Goal: Task Accomplishment & Management: Complete application form

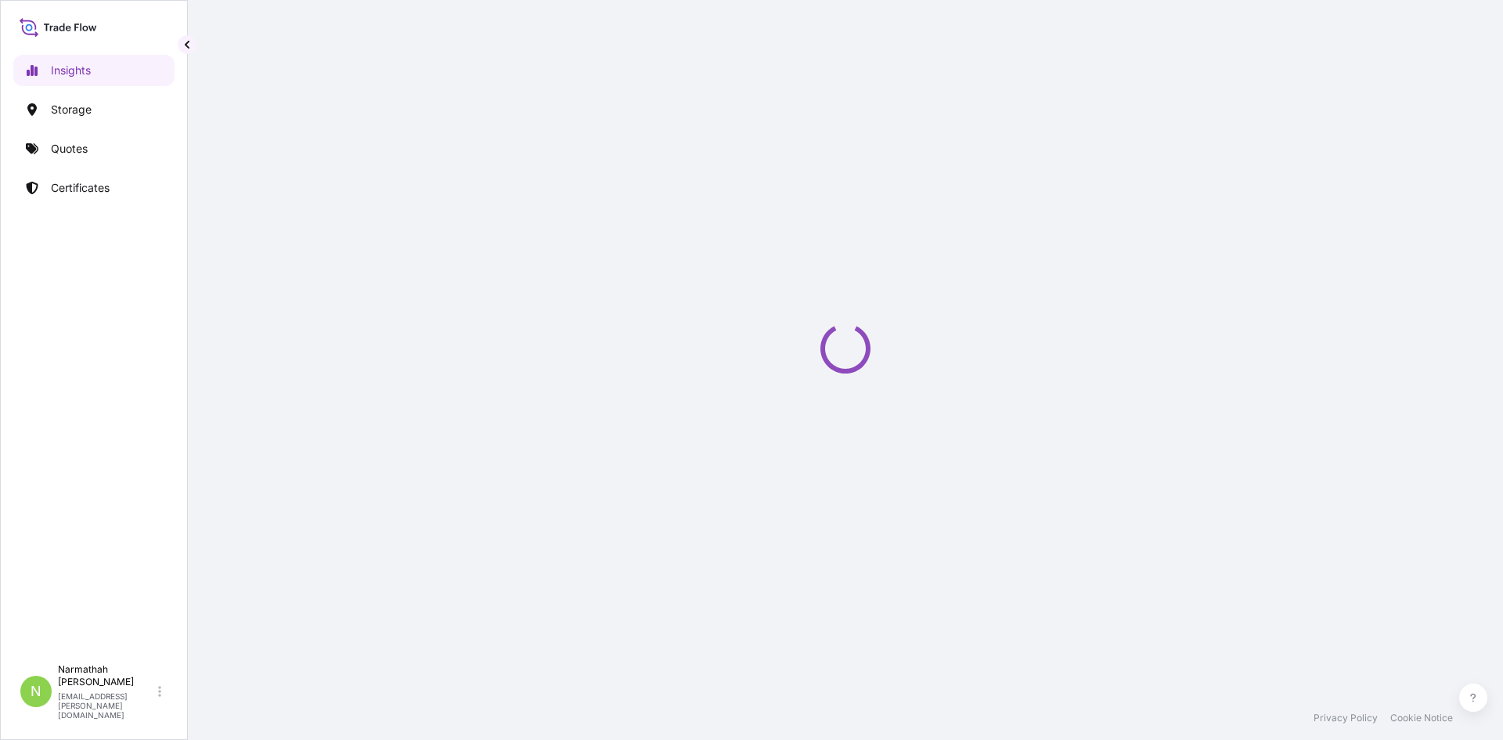
select select "2025"
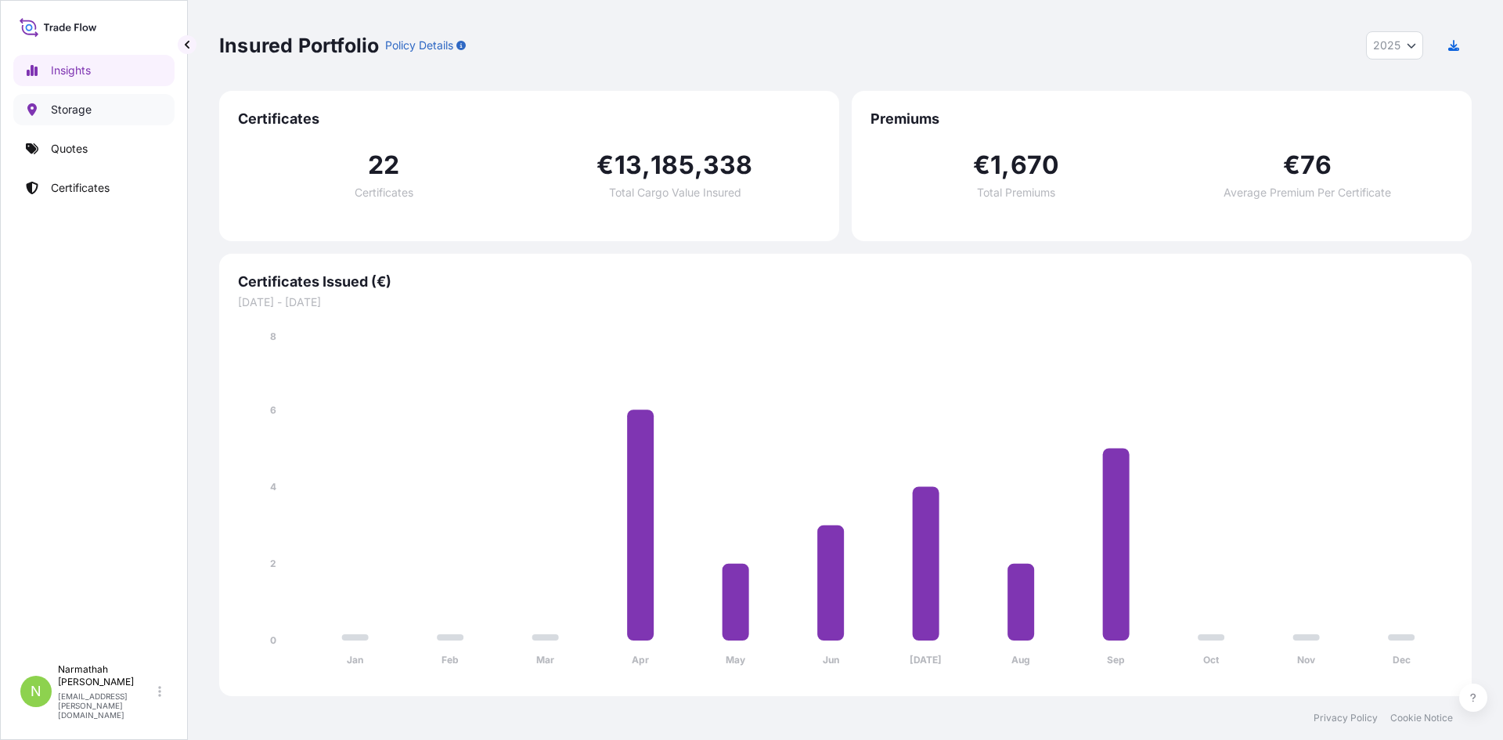
click at [102, 112] on link "Storage" at bounding box center [93, 109] width 161 height 31
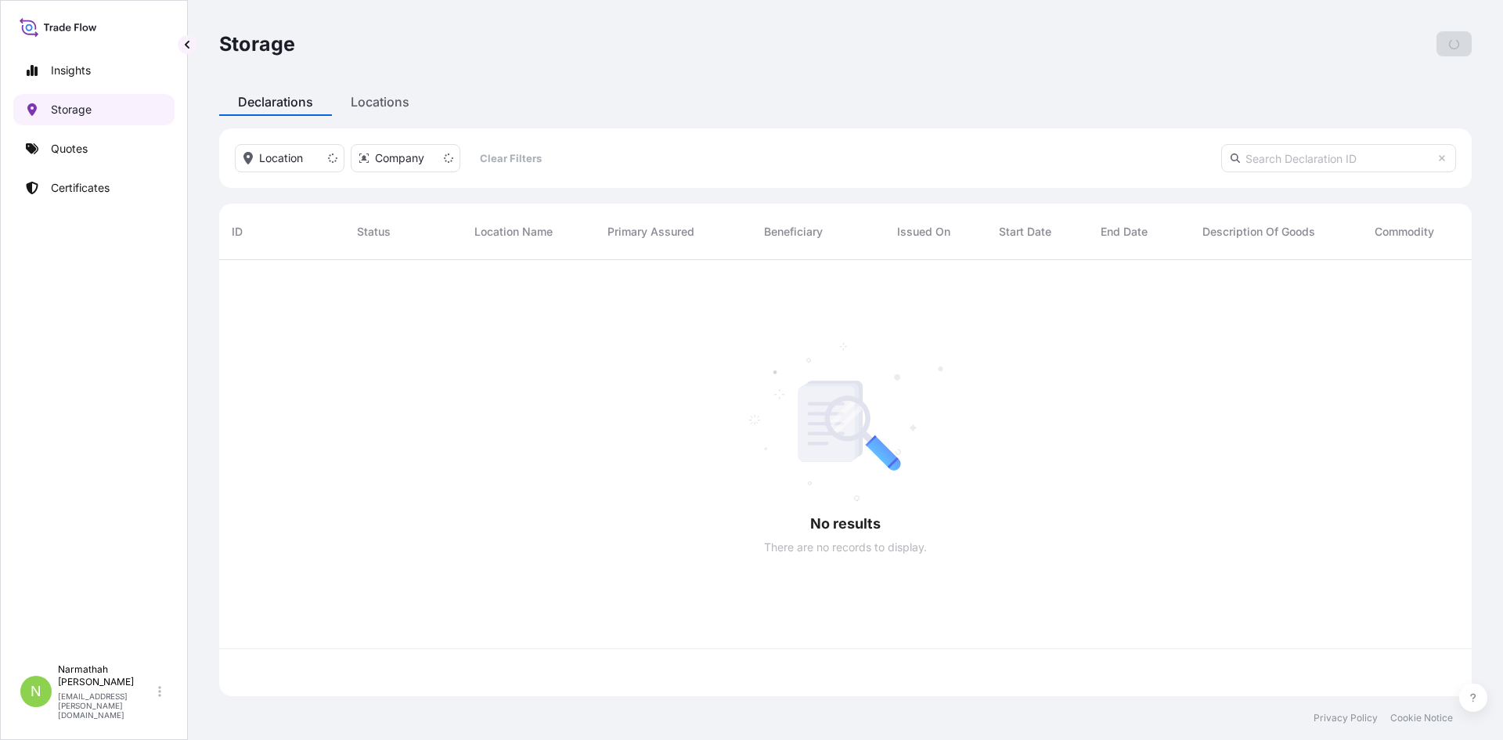
scroll to position [433, 1241]
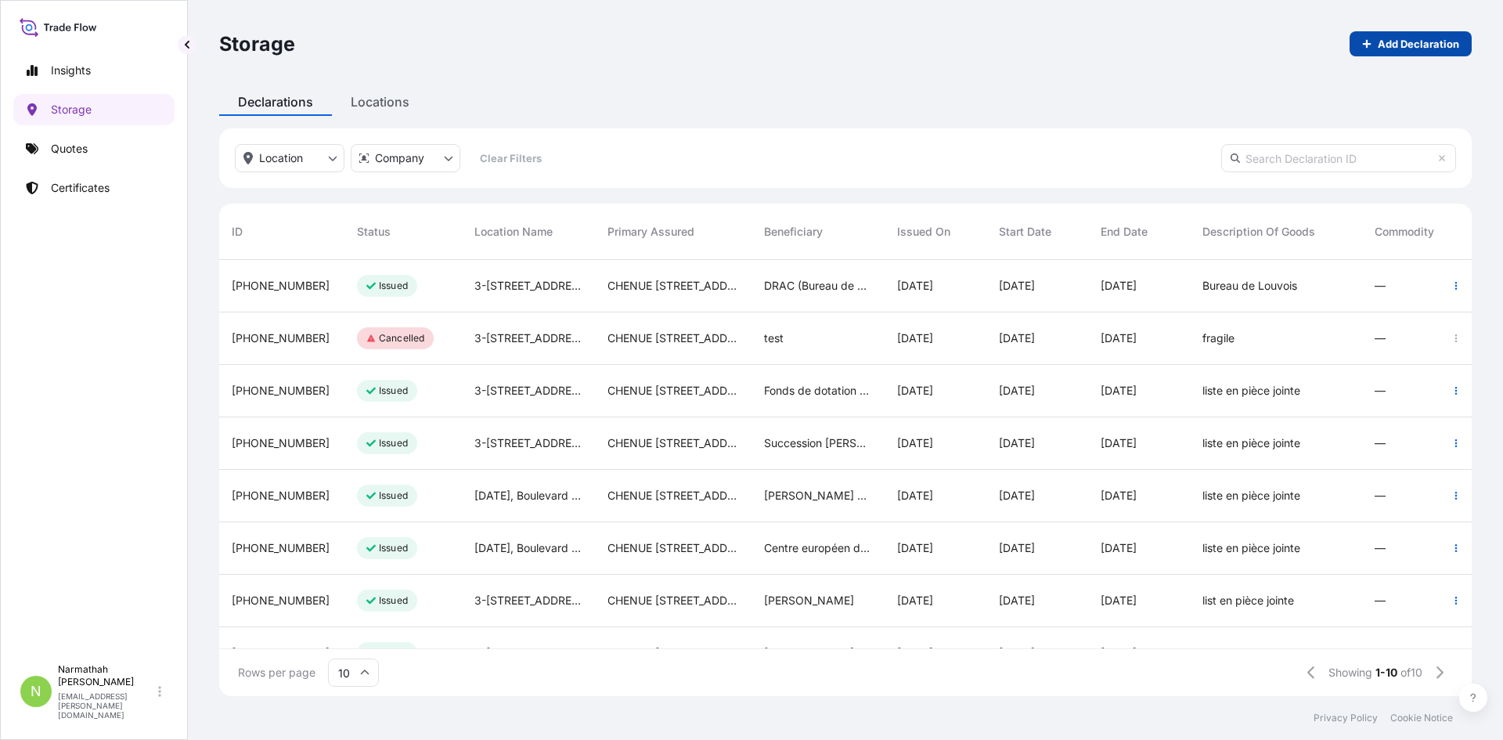
click at [1404, 48] on p "Add Declaration" at bounding box center [1418, 44] width 81 height 16
select select "31990"
select select "EUR"
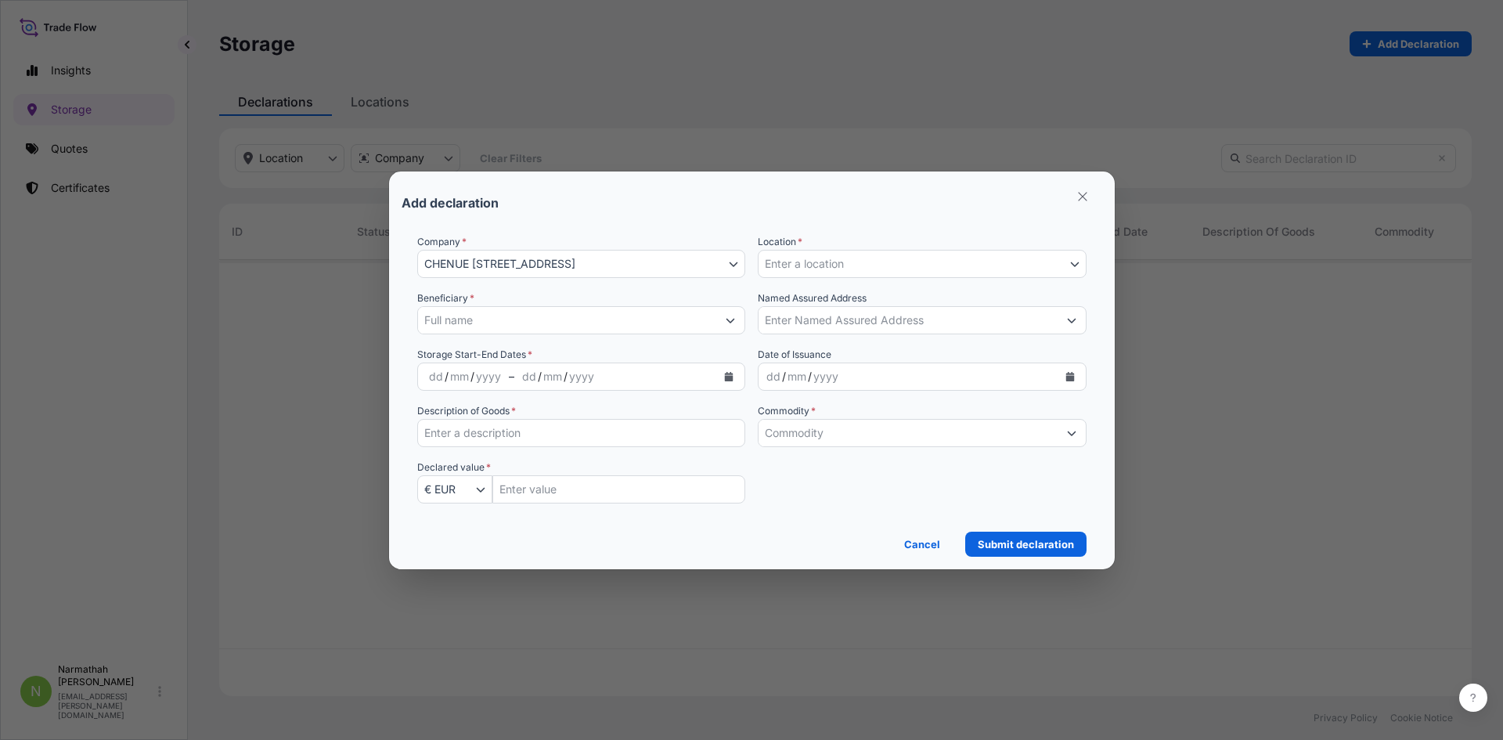
click at [545, 320] on input "Beneficiary *" at bounding box center [567, 320] width 299 height 28
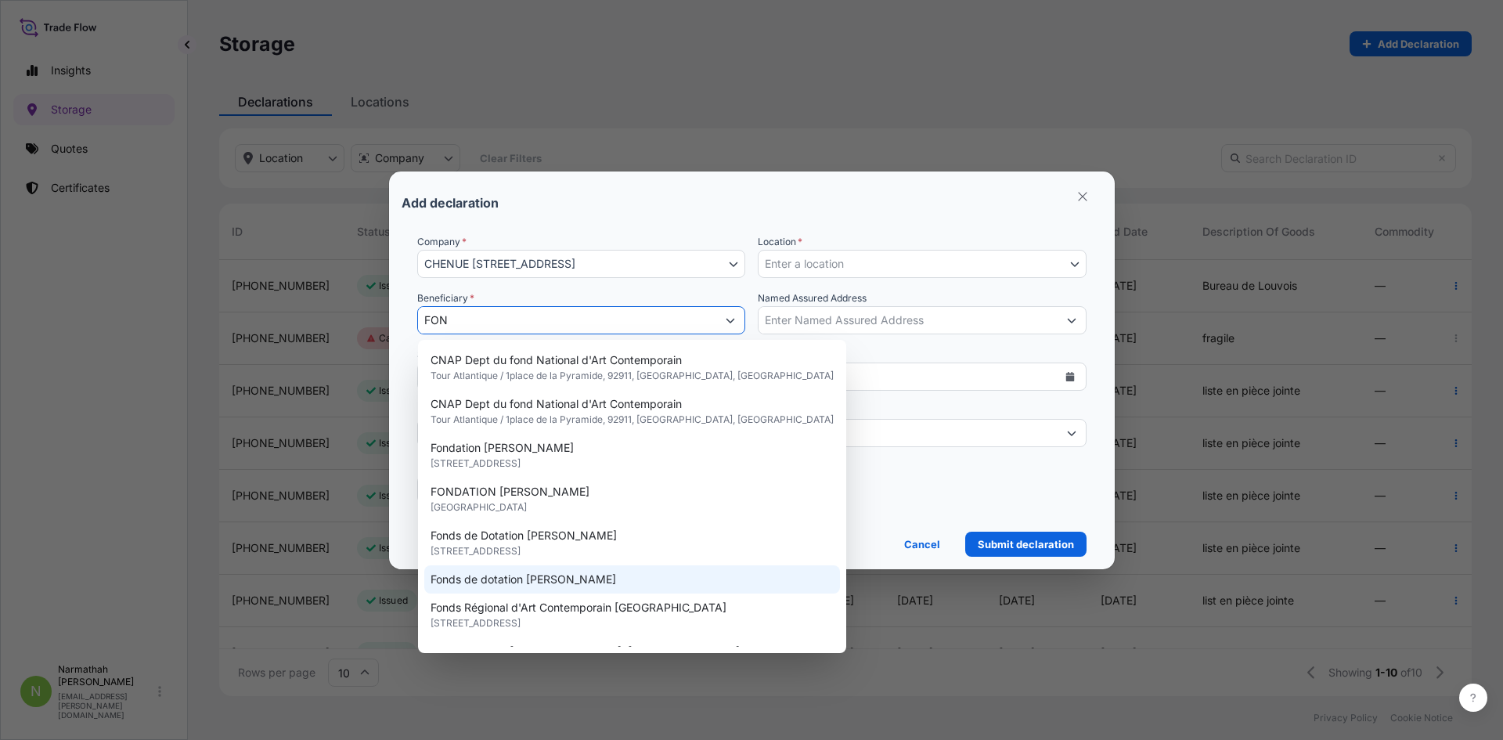
click at [559, 585] on span "Fonds de dotation [PERSON_NAME]" at bounding box center [524, 579] width 186 height 16
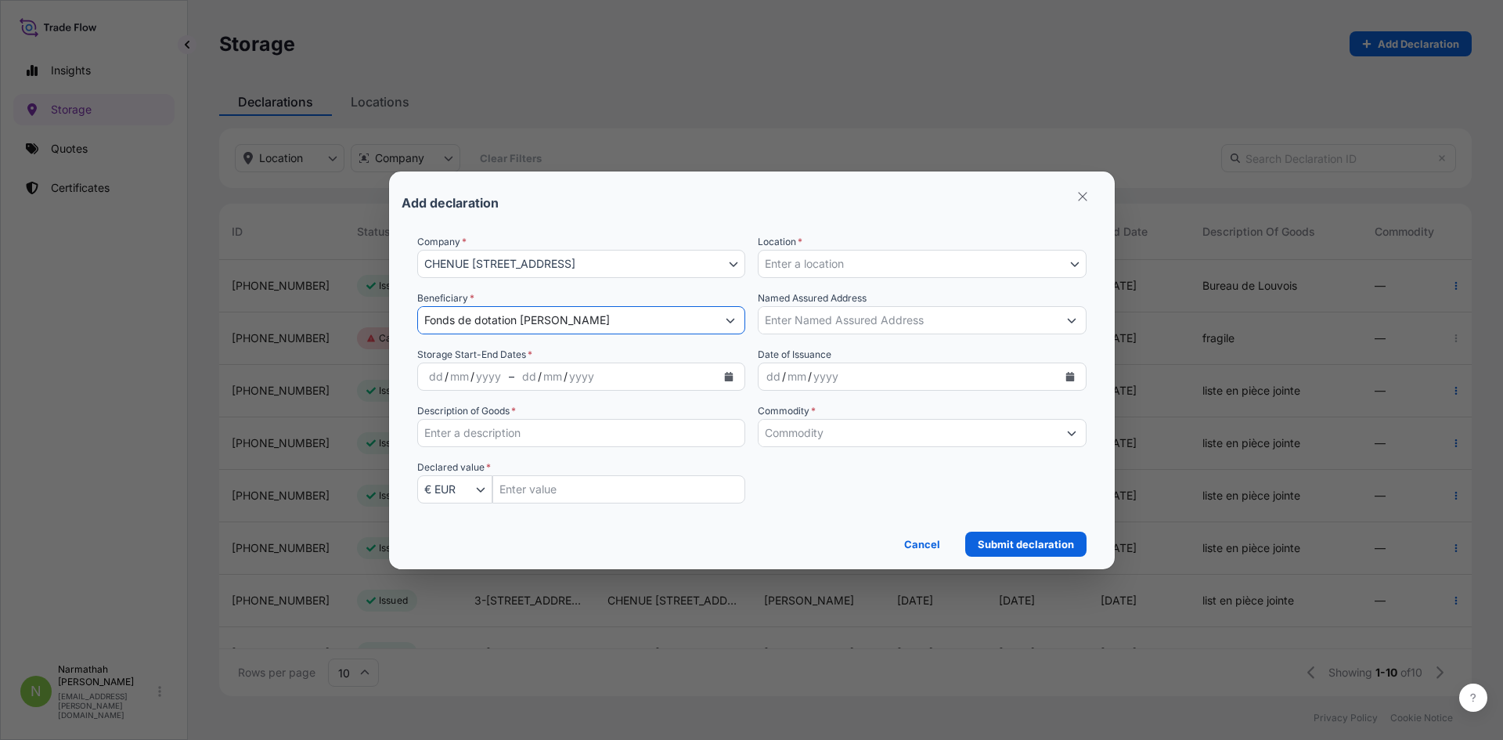
type input "Fonds de dotation [PERSON_NAME]"
click at [434, 376] on div "dd" at bounding box center [435, 376] width 17 height 19
click at [441, 376] on div "dd" at bounding box center [435, 376] width 17 height 19
drag, startPoint x: 441, startPoint y: 376, endPoint x: 420, endPoint y: 375, distance: 21.1
click at [421, 375] on div "dd / mm / yyyy" at bounding box center [465, 376] width 88 height 28
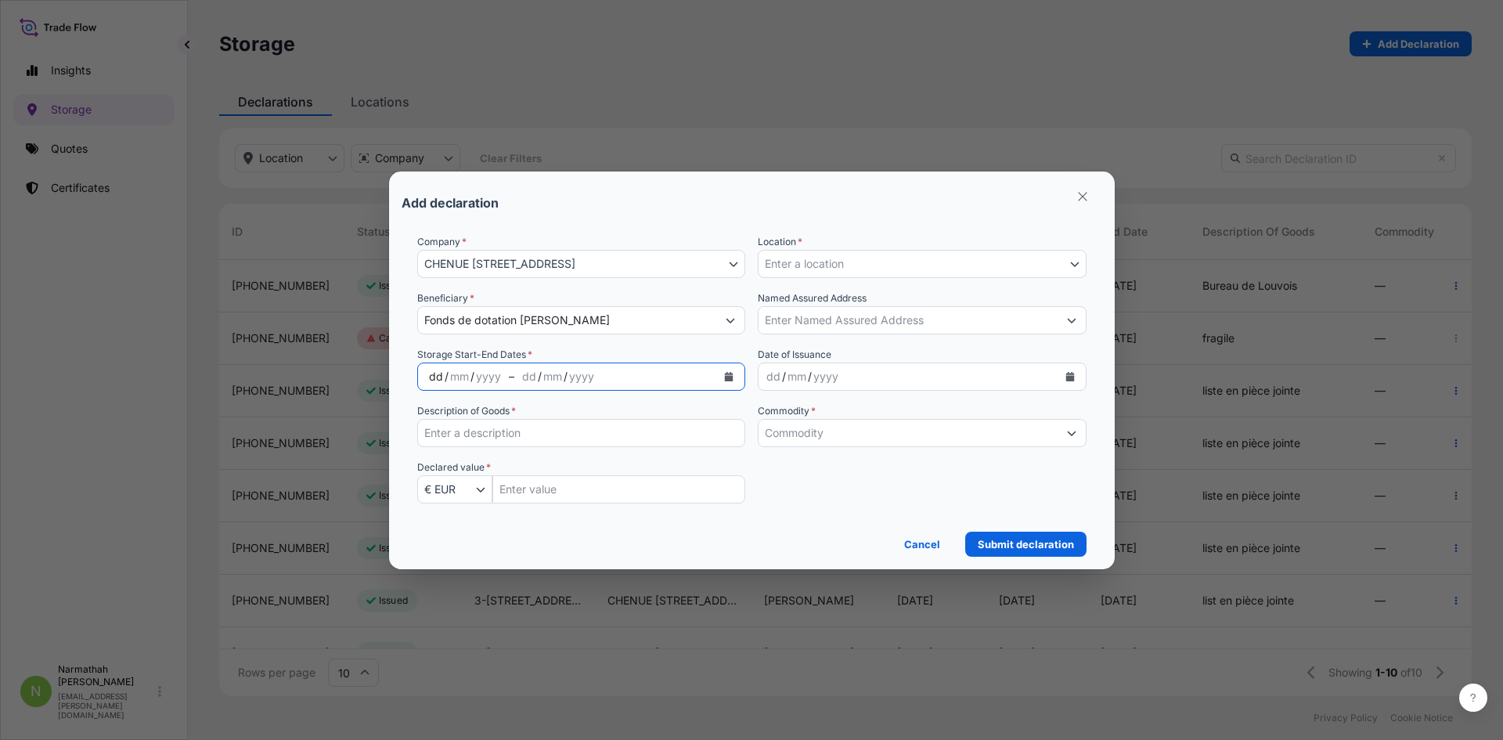
click at [728, 383] on button "Calendar" at bounding box center [728, 376] width 25 height 25
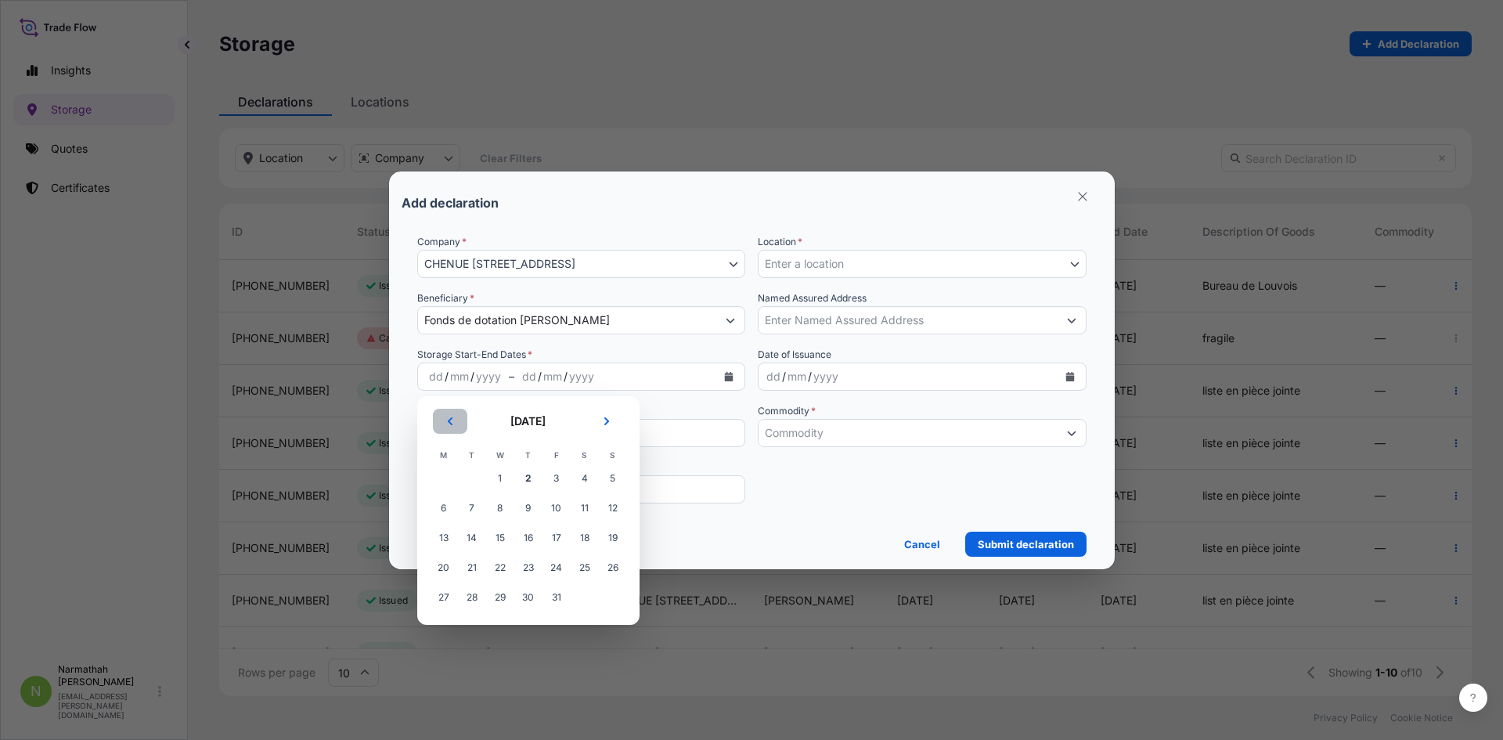
click at [447, 420] on icon "Previous" at bounding box center [449, 420] width 9 height 9
click at [445, 476] on span "1" at bounding box center [444, 478] width 28 height 28
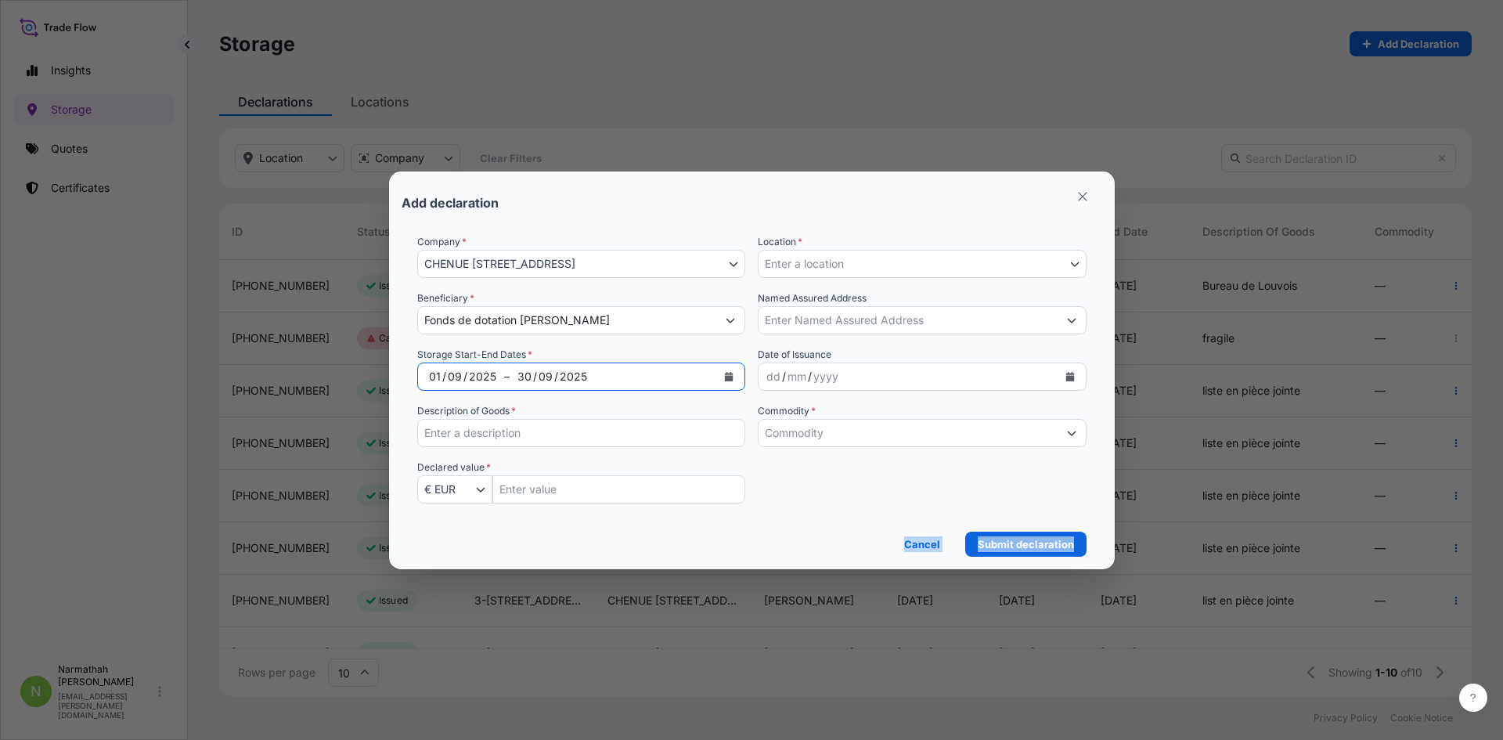
drag, startPoint x: 474, startPoint y: 616, endPoint x: 568, endPoint y: 476, distance: 168.7
click at [596, 378] on div "[DATE]" at bounding box center [613, 376] width 207 height 28
click at [625, 373] on div "[DATE]" at bounding box center [613, 376] width 207 height 28
click at [577, 380] on div "2025" at bounding box center [573, 376] width 31 height 19
click at [735, 375] on button "Calendar" at bounding box center [728, 376] width 25 height 25
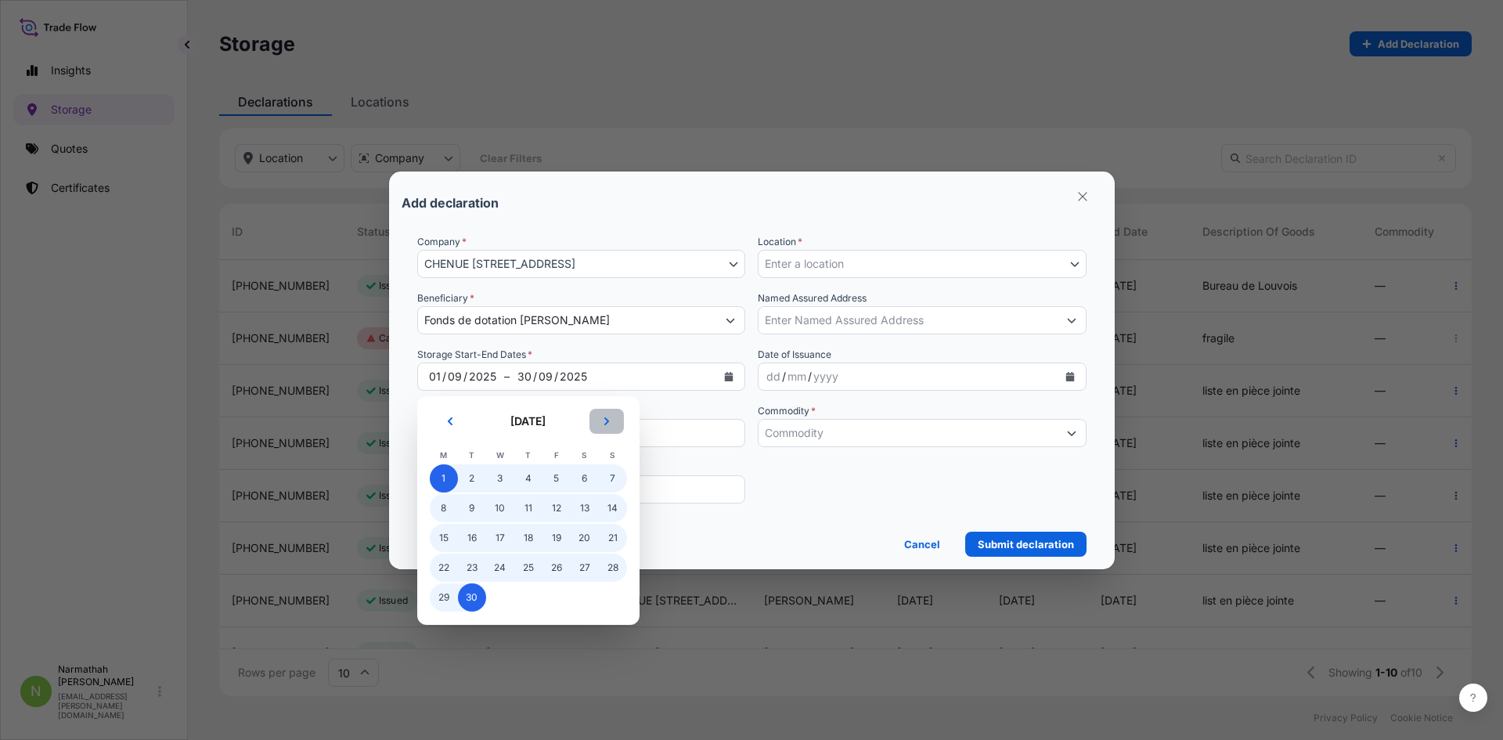
click at [611, 417] on button "Next" at bounding box center [606, 421] width 34 height 25
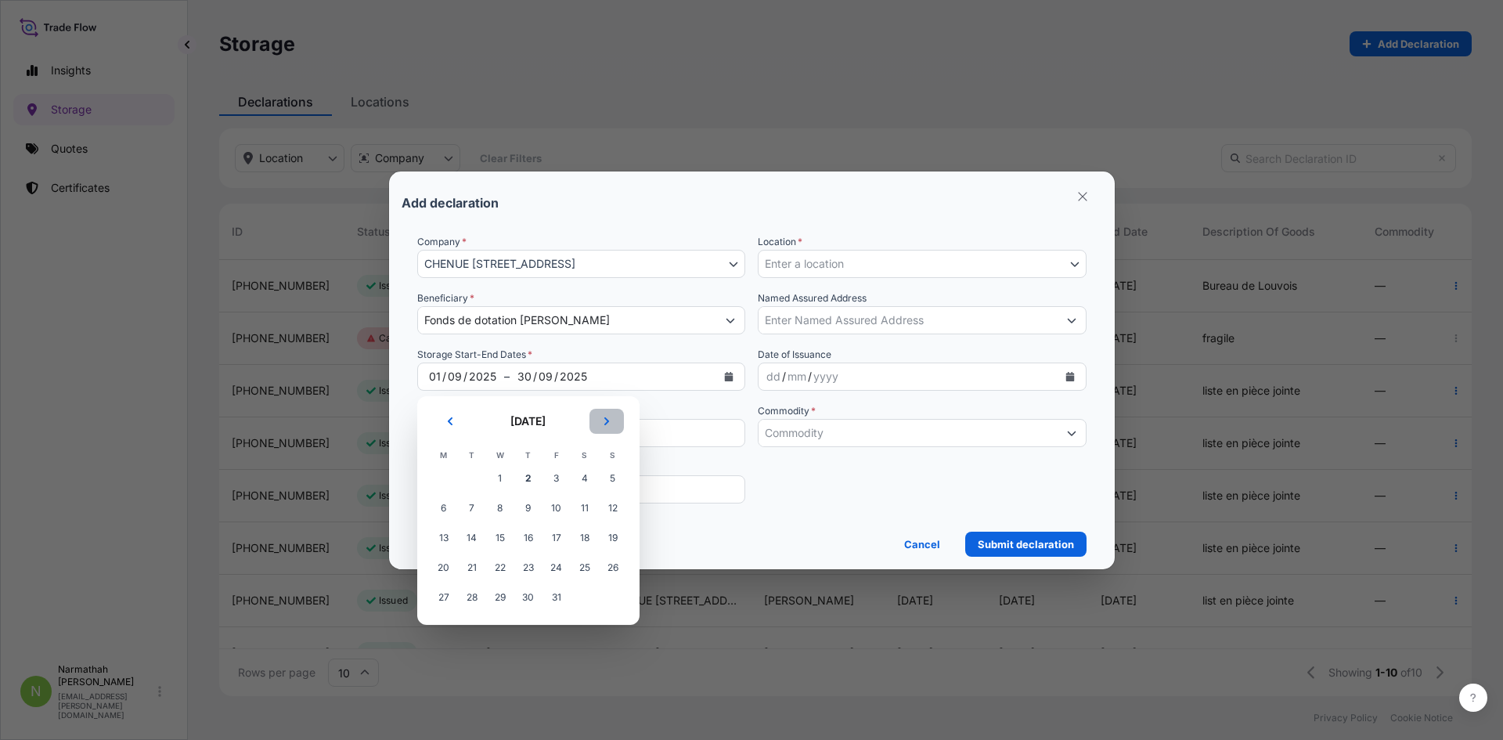
click at [611, 417] on button "Next" at bounding box center [606, 421] width 34 height 25
click at [614, 417] on button "Next" at bounding box center [606, 421] width 34 height 25
click at [501, 597] on span "31" at bounding box center [500, 597] width 28 height 28
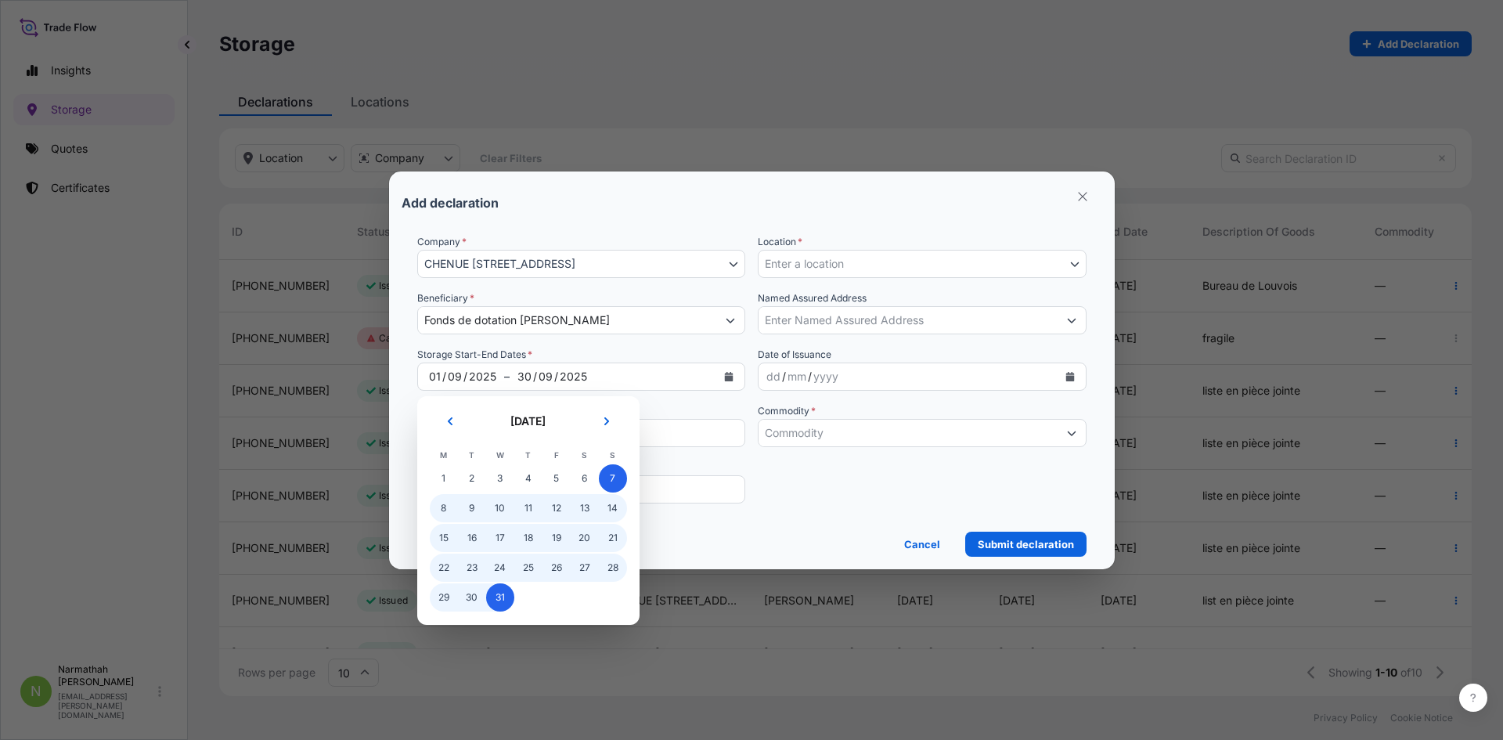
click at [623, 374] on div "[DATE]" at bounding box center [613, 376] width 207 height 28
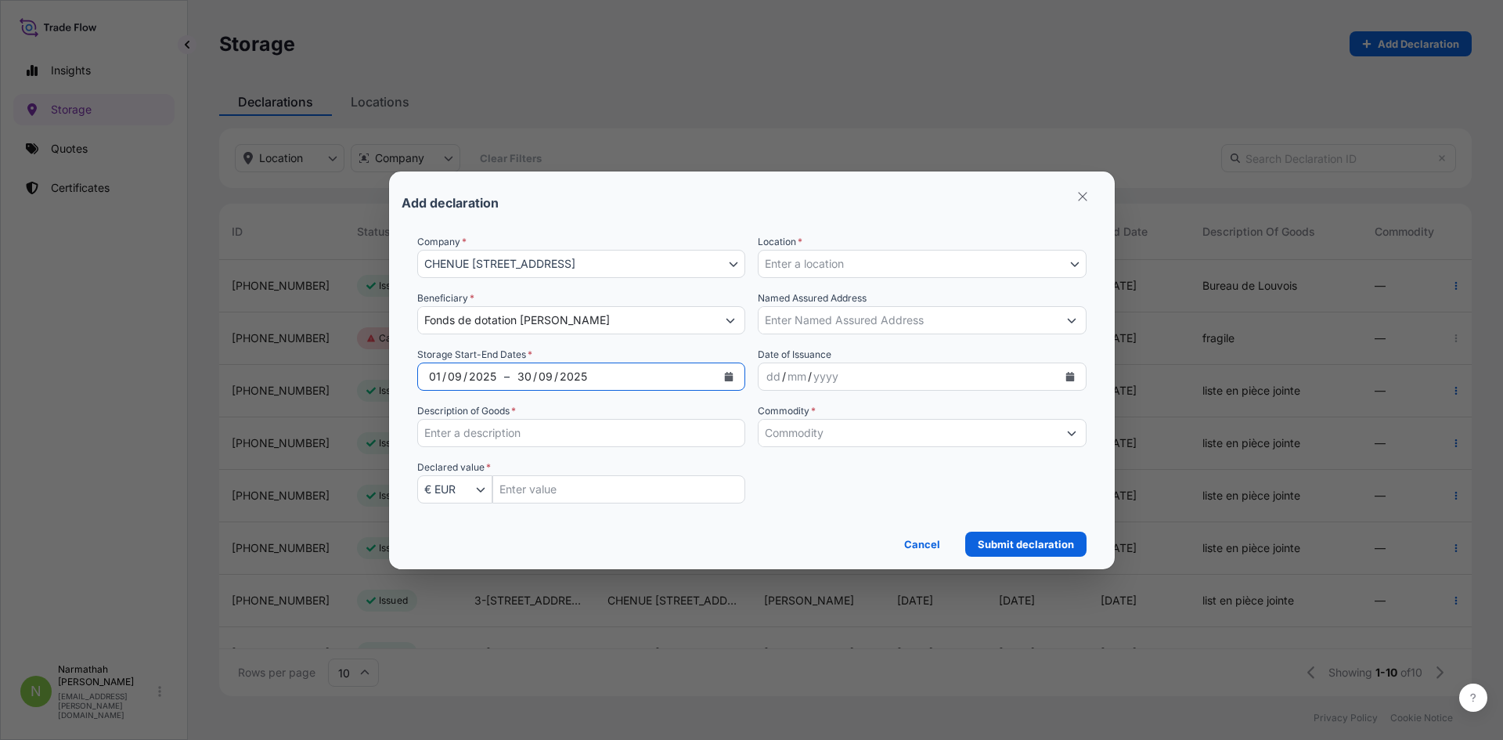
click at [558, 380] on div "2025" at bounding box center [573, 376] width 31 height 19
click at [732, 377] on icon "Calendar" at bounding box center [729, 376] width 9 height 9
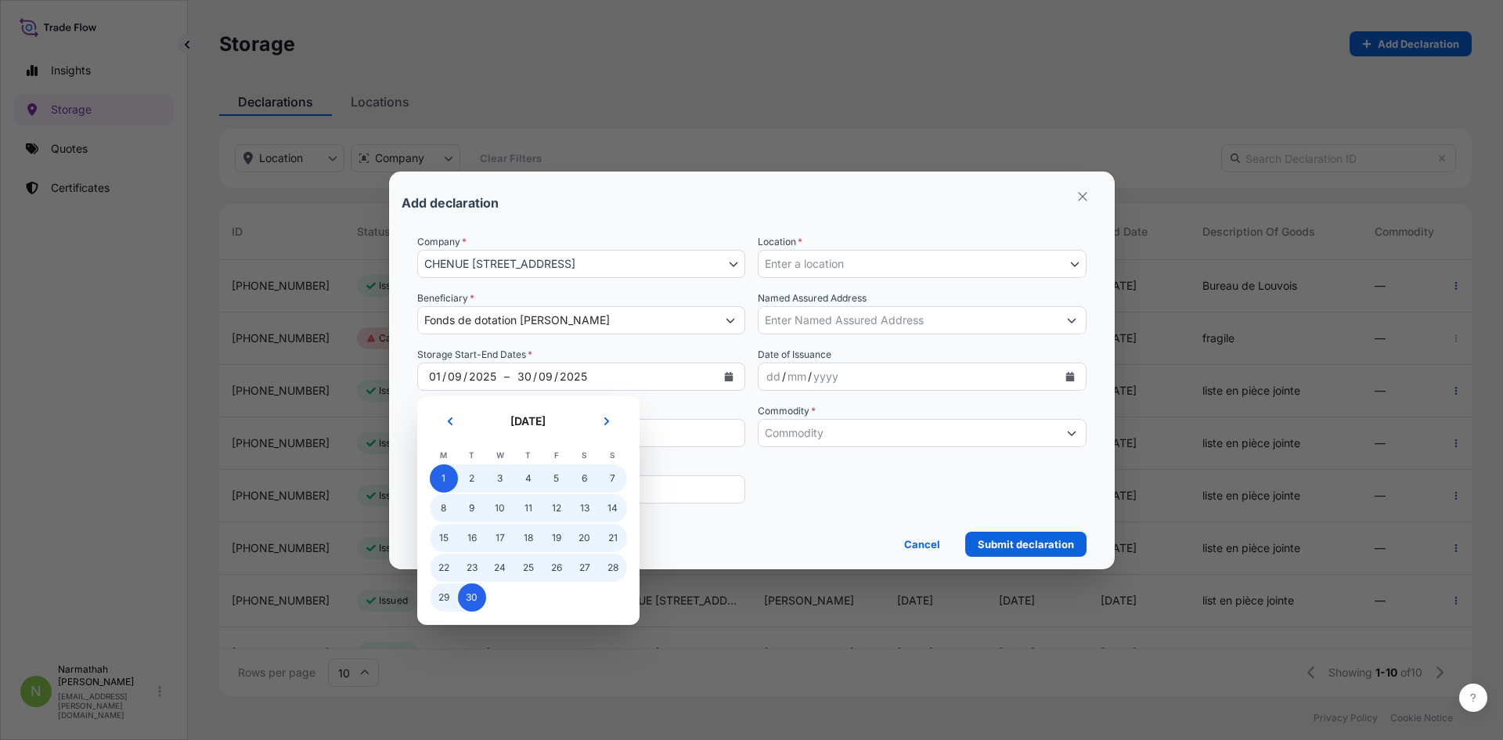
click at [484, 612] on section "[DATE] [DATE] M T W T F S S 1 2 3 4 5 6 7 8 9 10 11 12 13 14 15 16 17 18 19 20 …" at bounding box center [528, 510] width 222 height 229
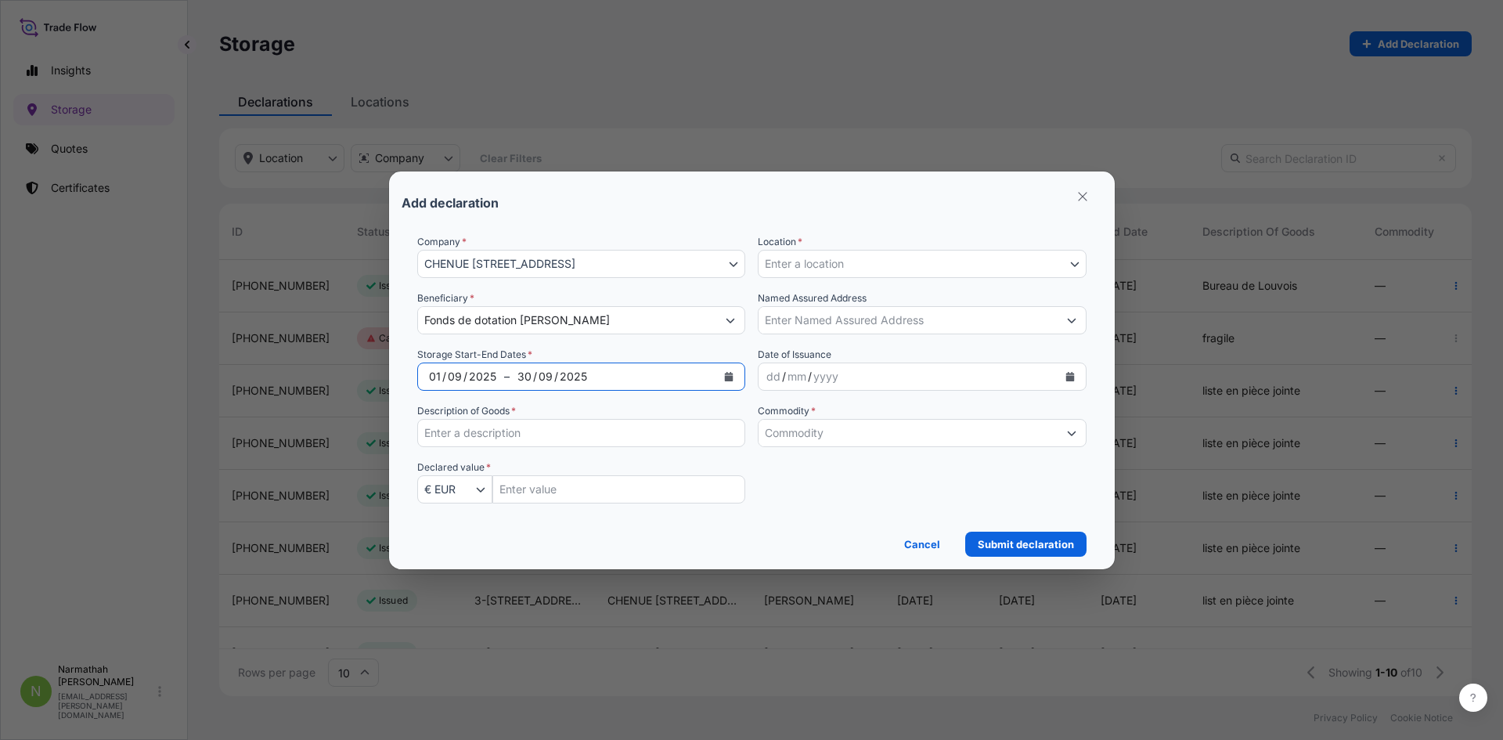
click at [461, 363] on div "[DATE]" at bounding box center [462, 376] width 83 height 28
click at [463, 372] on div "/" at bounding box center [465, 376] width 4 height 19
click at [604, 369] on div "[DATE]" at bounding box center [613, 376] width 207 height 28
click at [721, 377] on button "Calendar" at bounding box center [728, 376] width 25 height 25
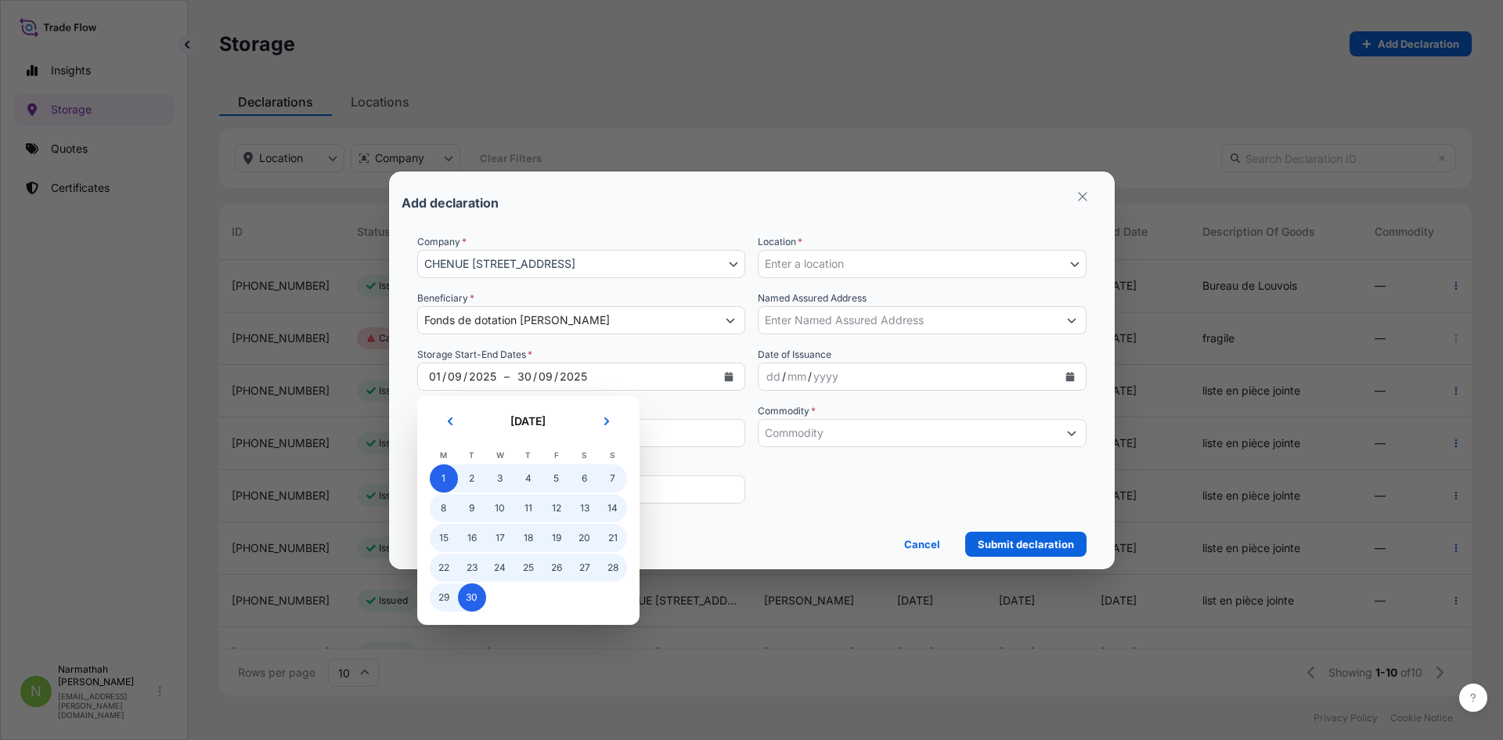
click at [437, 481] on span "1" at bounding box center [444, 478] width 28 height 28
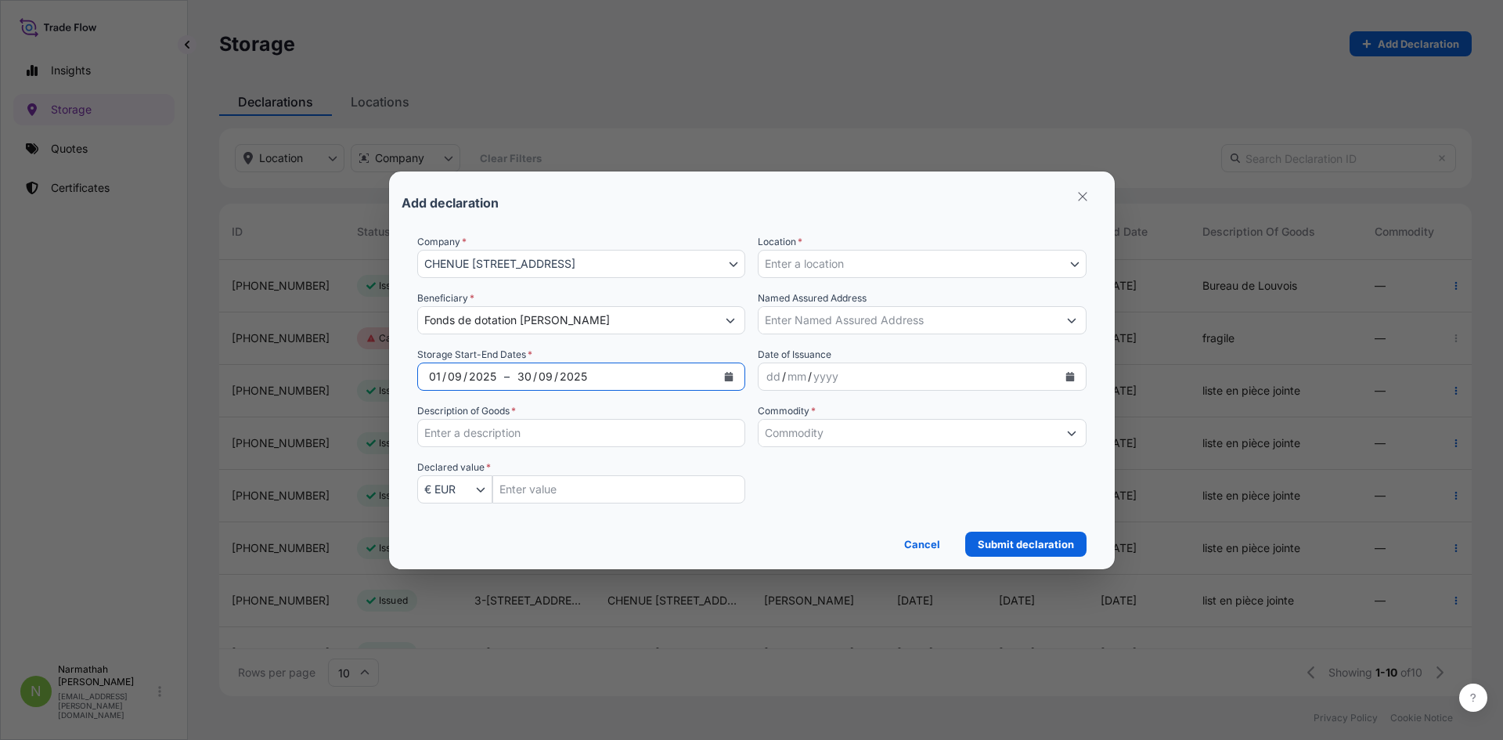
click at [497, 366] on div "[DATE]" at bounding box center [462, 376] width 83 height 28
click at [481, 383] on div "2025" at bounding box center [482, 376] width 31 height 19
click at [470, 384] on div "2025" at bounding box center [482, 376] width 31 height 19
click at [490, 381] on div "2025" at bounding box center [482, 376] width 31 height 19
click at [492, 373] on div "2025" at bounding box center [482, 376] width 31 height 19
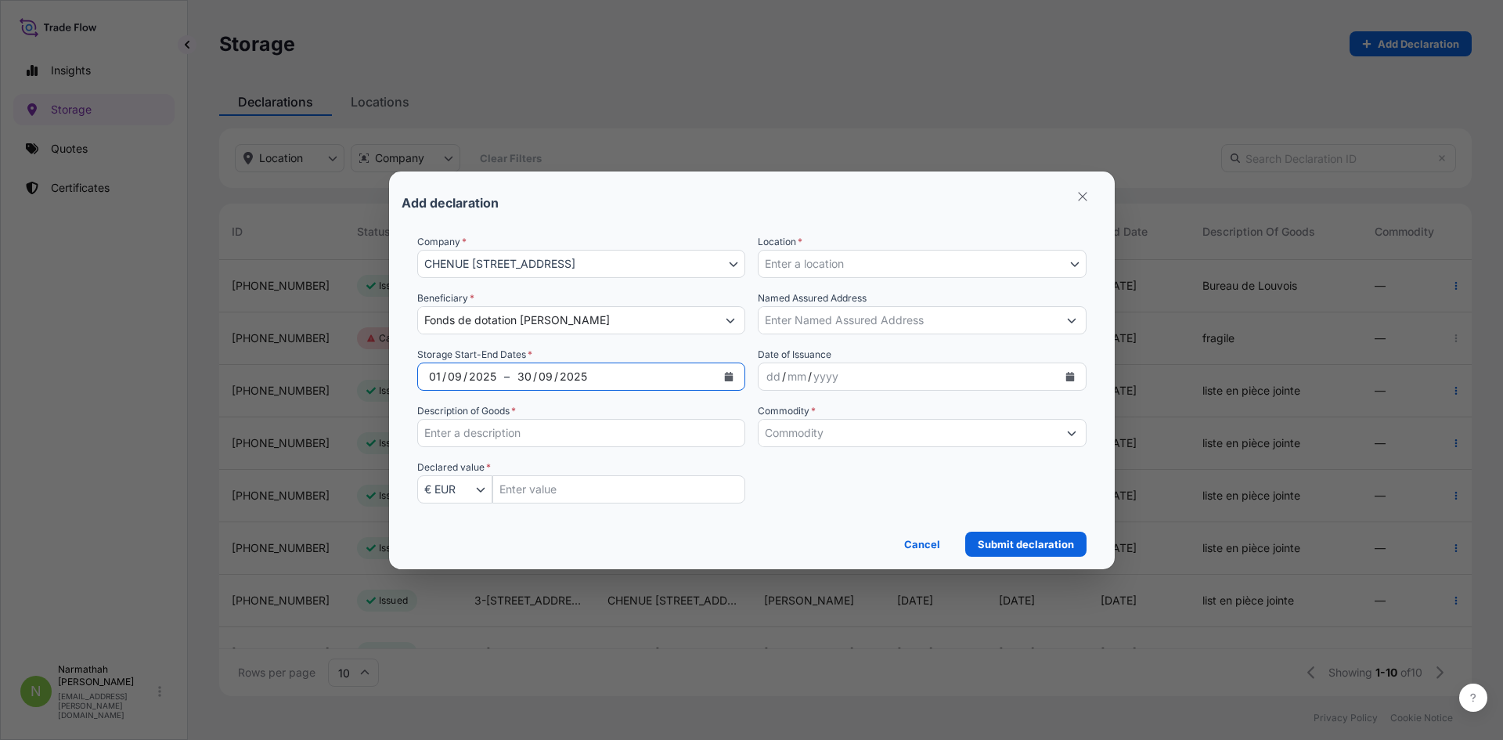
click at [492, 373] on div "2025" at bounding box center [482, 376] width 31 height 19
click at [725, 381] on button "Calendar" at bounding box center [728, 376] width 25 height 25
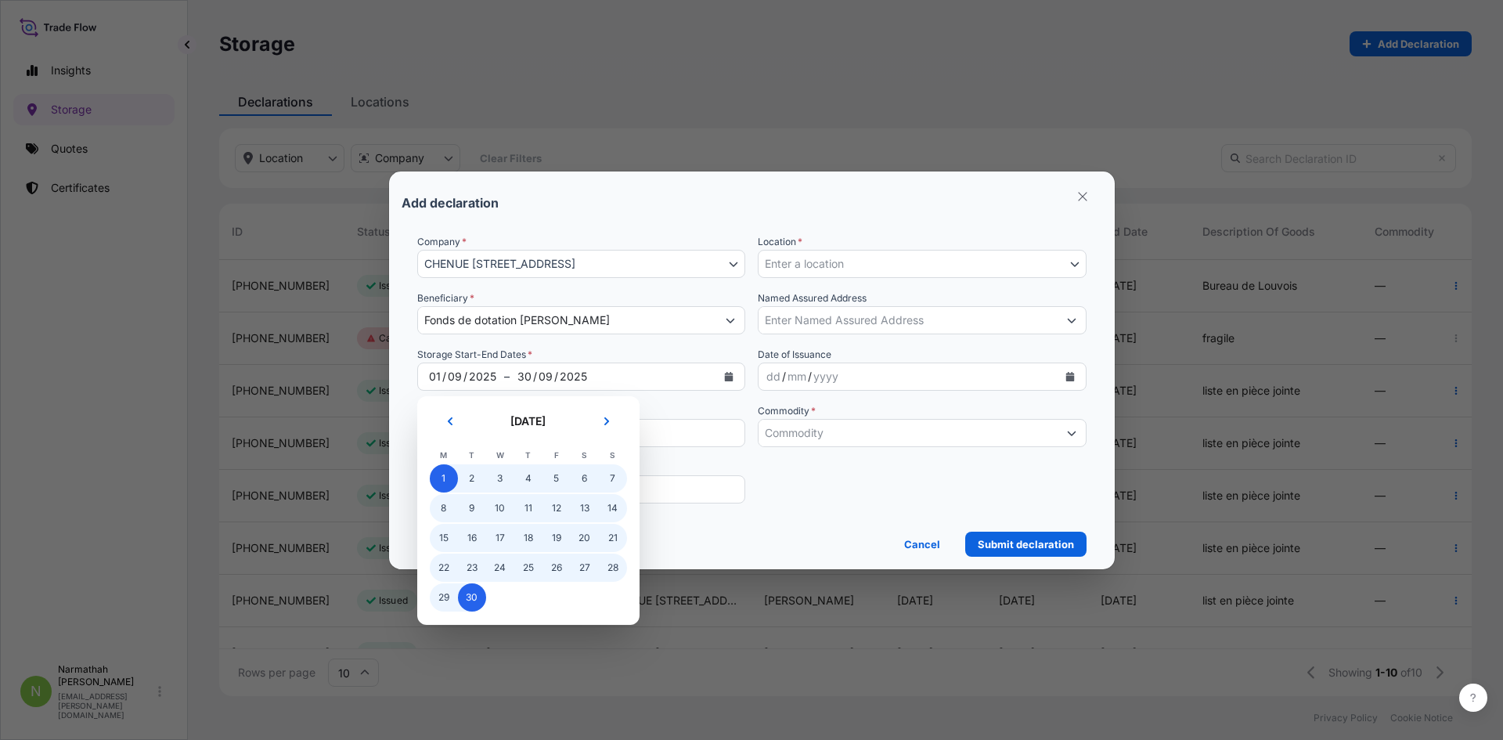
click at [654, 452] on body "Insights Storage Quotes Certificates N Narmathah [PERSON_NAME] [EMAIL_ADDRESS][…" at bounding box center [751, 370] width 1503 height 740
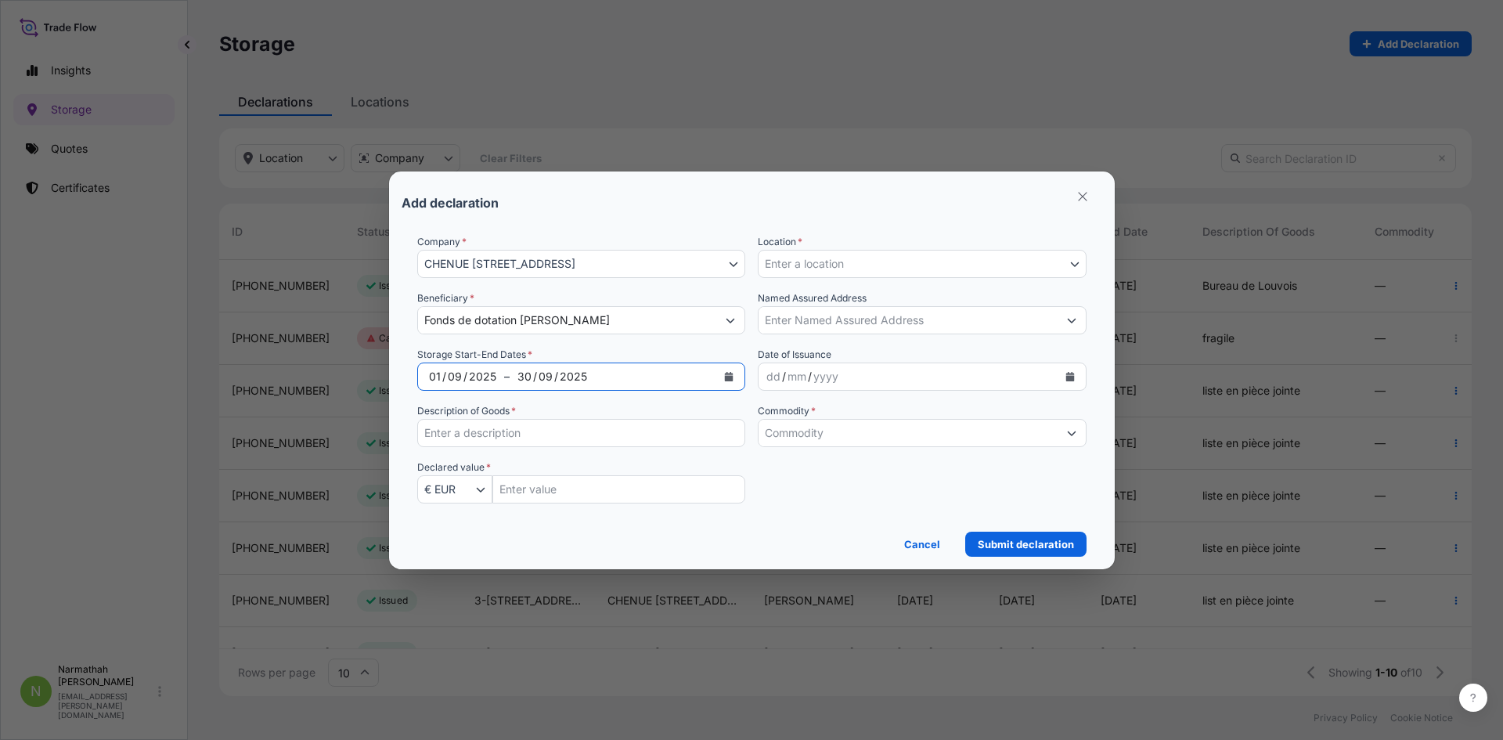
click at [611, 416] on div "Description of Goods *" at bounding box center [581, 425] width 329 height 44
click at [608, 383] on div "[DATE]" at bounding box center [613, 376] width 207 height 28
click at [616, 372] on div "[DATE]" at bounding box center [613, 376] width 207 height 28
click at [614, 380] on div "[DATE]" at bounding box center [613, 376] width 207 height 28
click at [725, 372] on icon "Calendar" at bounding box center [728, 376] width 9 height 9
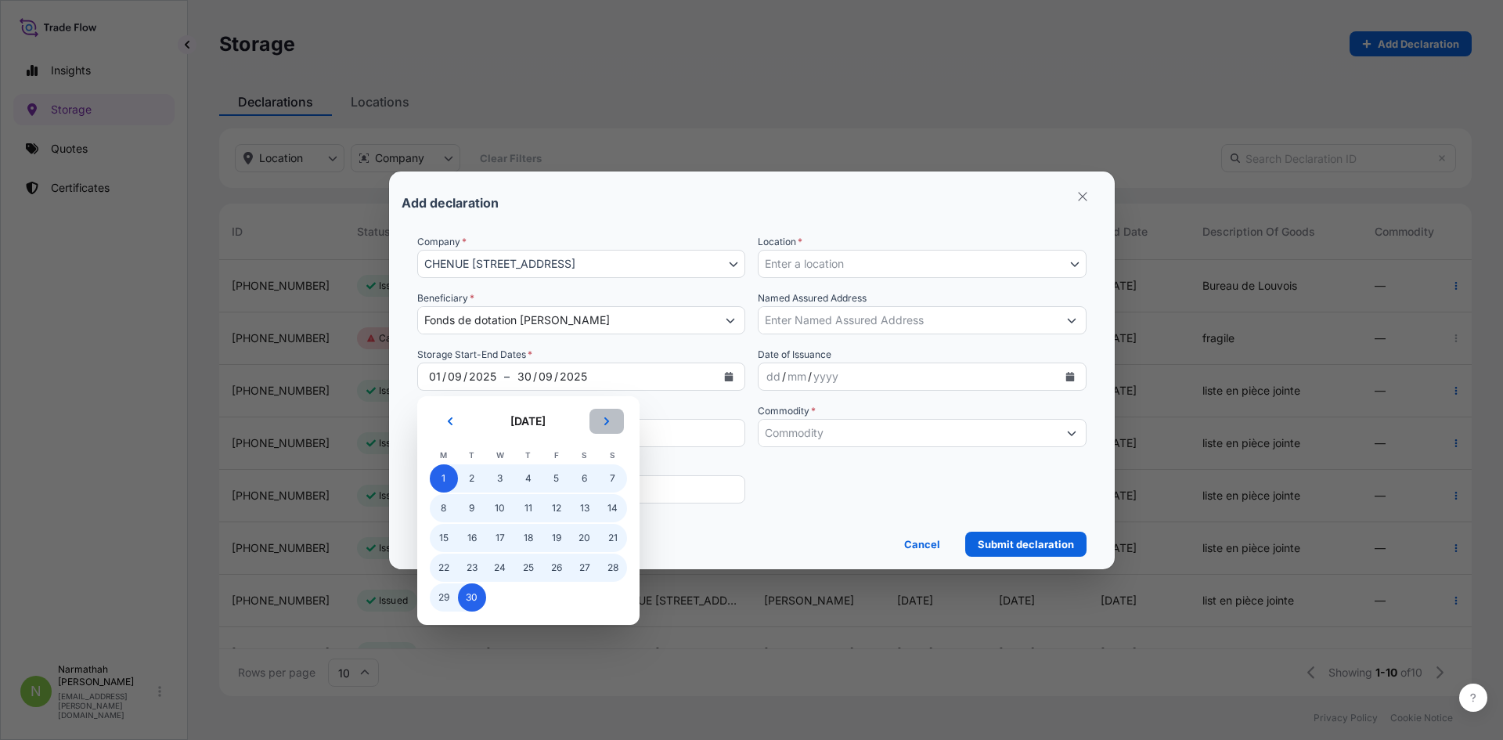
click at [603, 424] on icon "Next" at bounding box center [606, 420] width 9 height 9
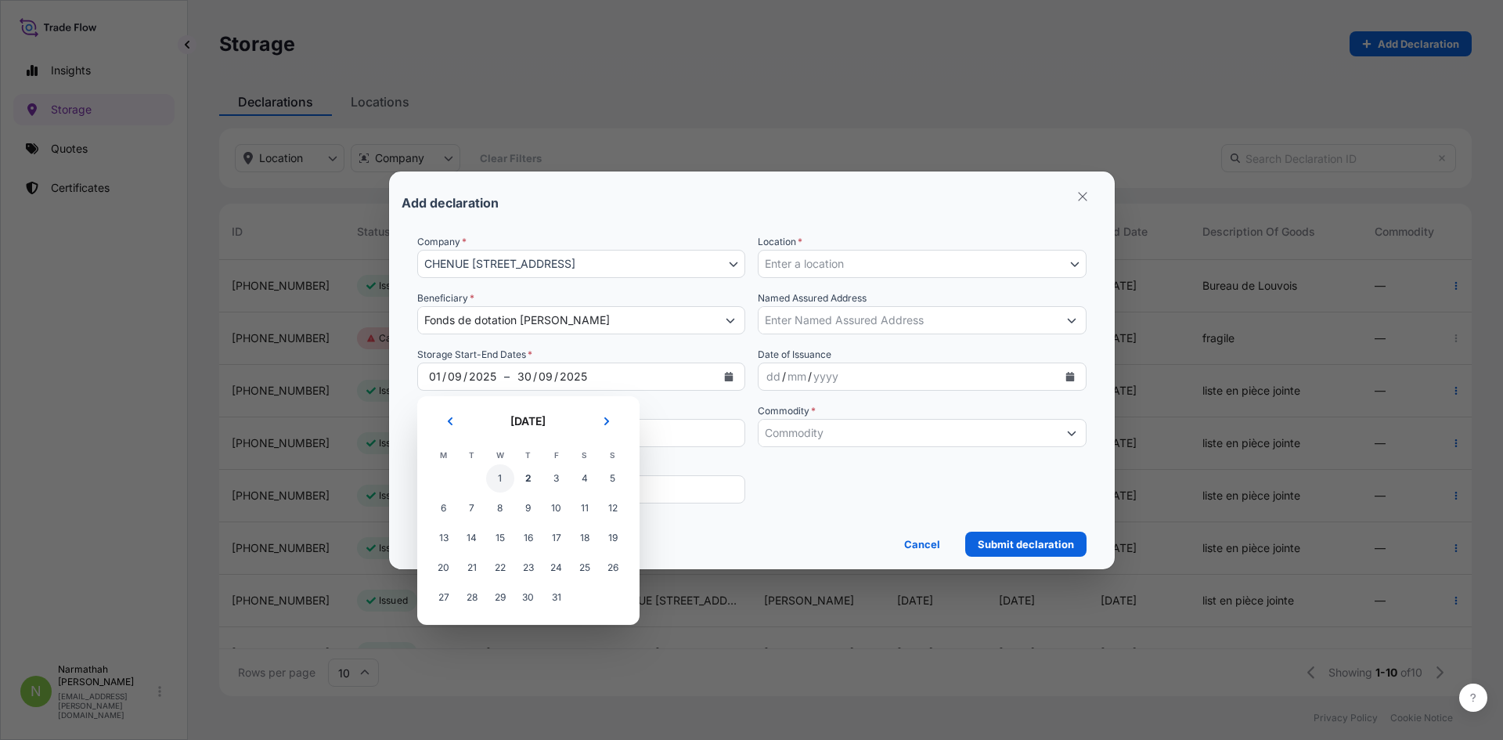
click at [510, 485] on span "1" at bounding box center [500, 478] width 28 height 28
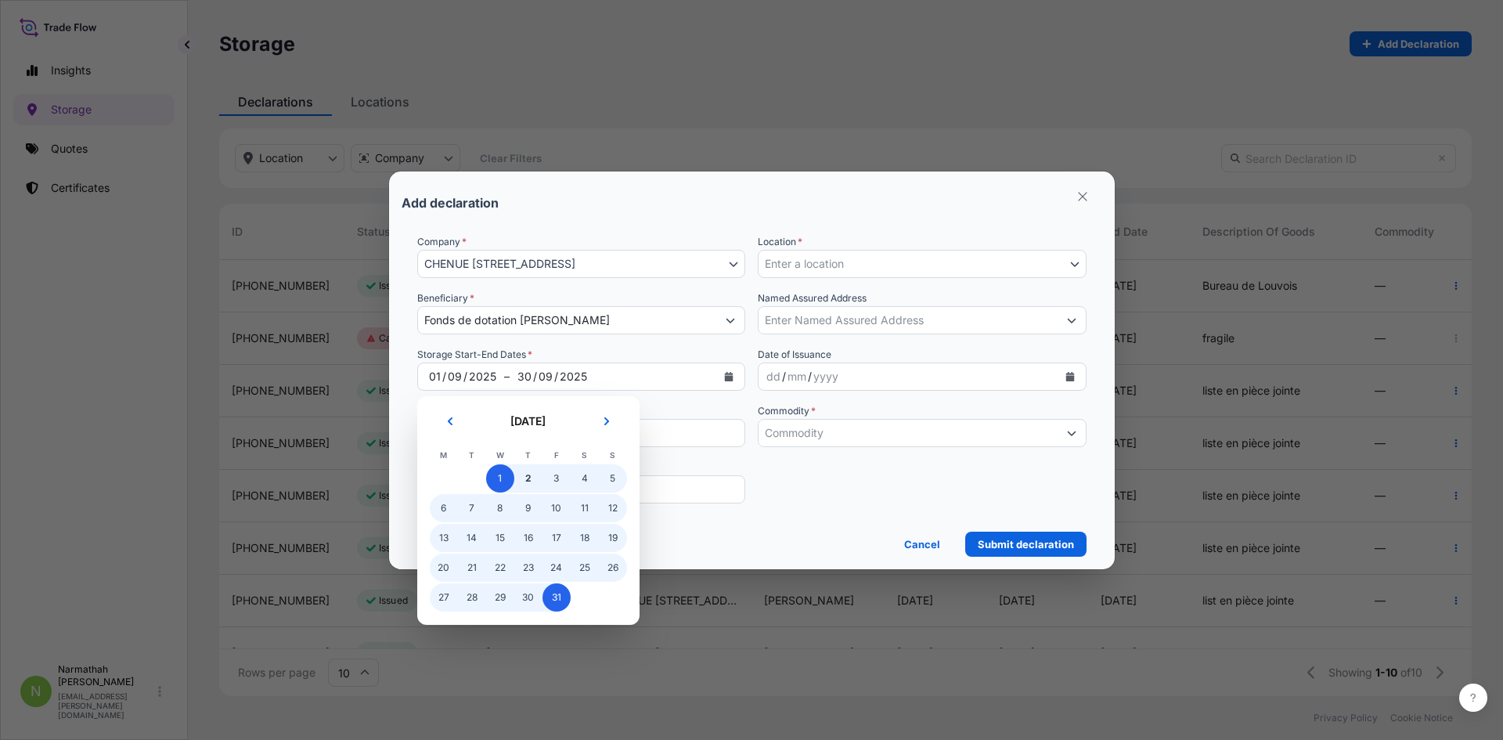
click at [559, 605] on span "31" at bounding box center [556, 597] width 28 height 28
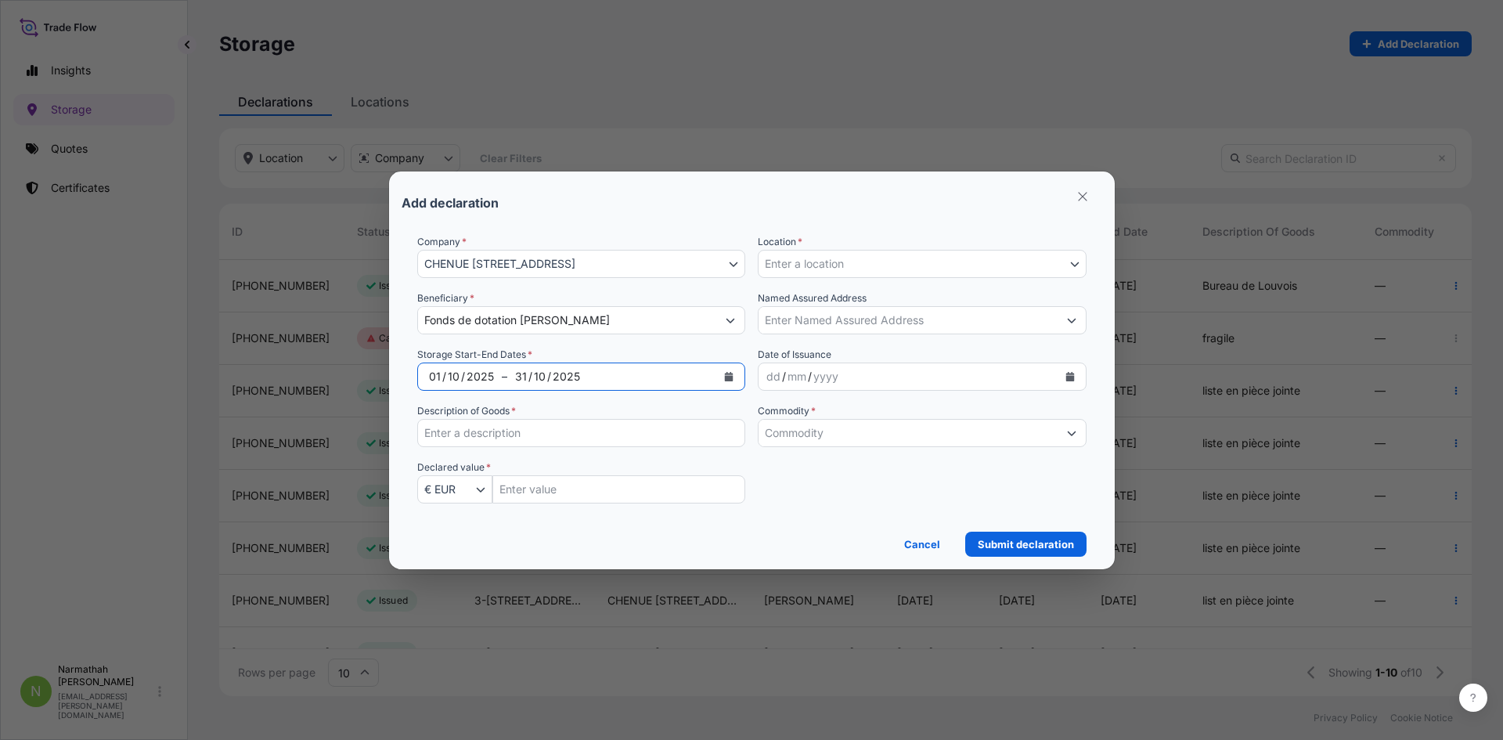
click at [659, 377] on div "[DATE]" at bounding box center [612, 376] width 210 height 28
click at [503, 373] on span "–" at bounding box center [504, 377] width 5 height 16
click at [468, 377] on div "2025" at bounding box center [480, 376] width 31 height 19
click at [467, 377] on div "2025" at bounding box center [480, 376] width 31 height 19
click at [448, 376] on div "[DATE]" at bounding box center [461, 376] width 81 height 28
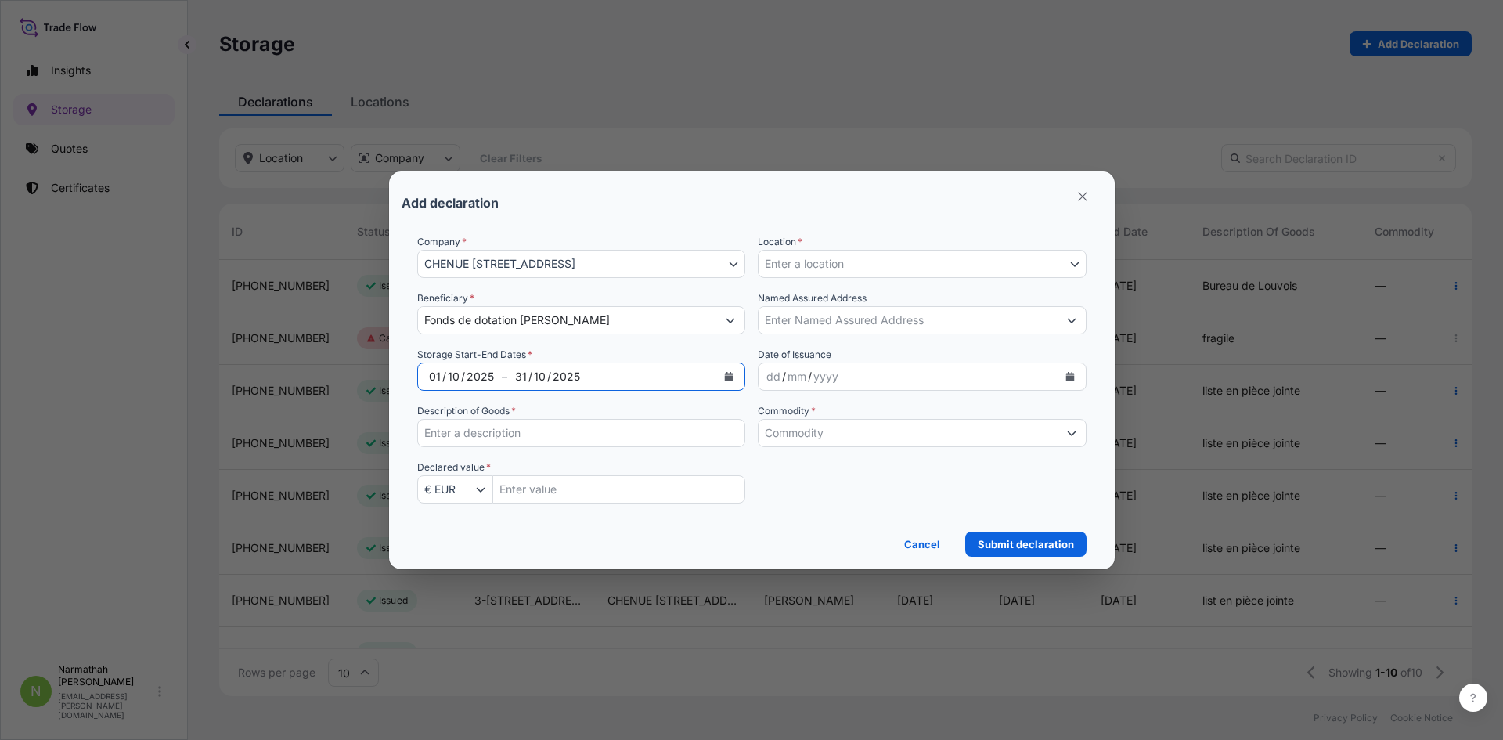
click at [455, 377] on div "10" at bounding box center [453, 376] width 15 height 19
click at [610, 371] on div "[DATE]" at bounding box center [613, 376] width 207 height 28
click at [590, 387] on div "30 / 11 / 5" at bounding box center [613, 376] width 207 height 28
click at [568, 377] on div "30 / 11 / 5" at bounding box center [613, 376] width 207 height 28
click at [545, 377] on div "11" at bounding box center [543, 376] width 13 height 19
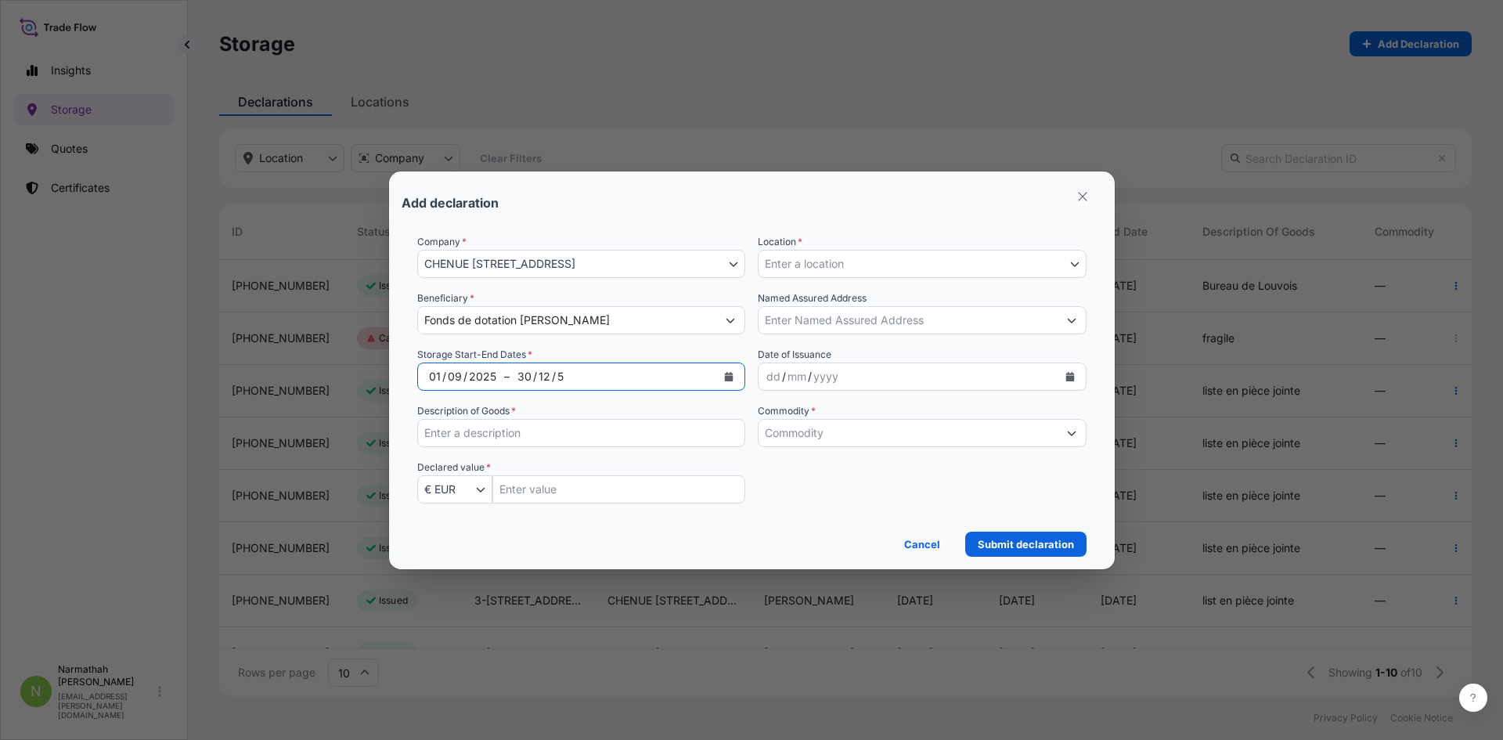
click at [565, 377] on div "30 / 12 / 5" at bounding box center [613, 376] width 207 height 28
click at [715, 203] on div "Add declaration" at bounding box center [752, 203] width 701 height 38
click at [827, 261] on span "Enter a location" at bounding box center [804, 264] width 79 height 16
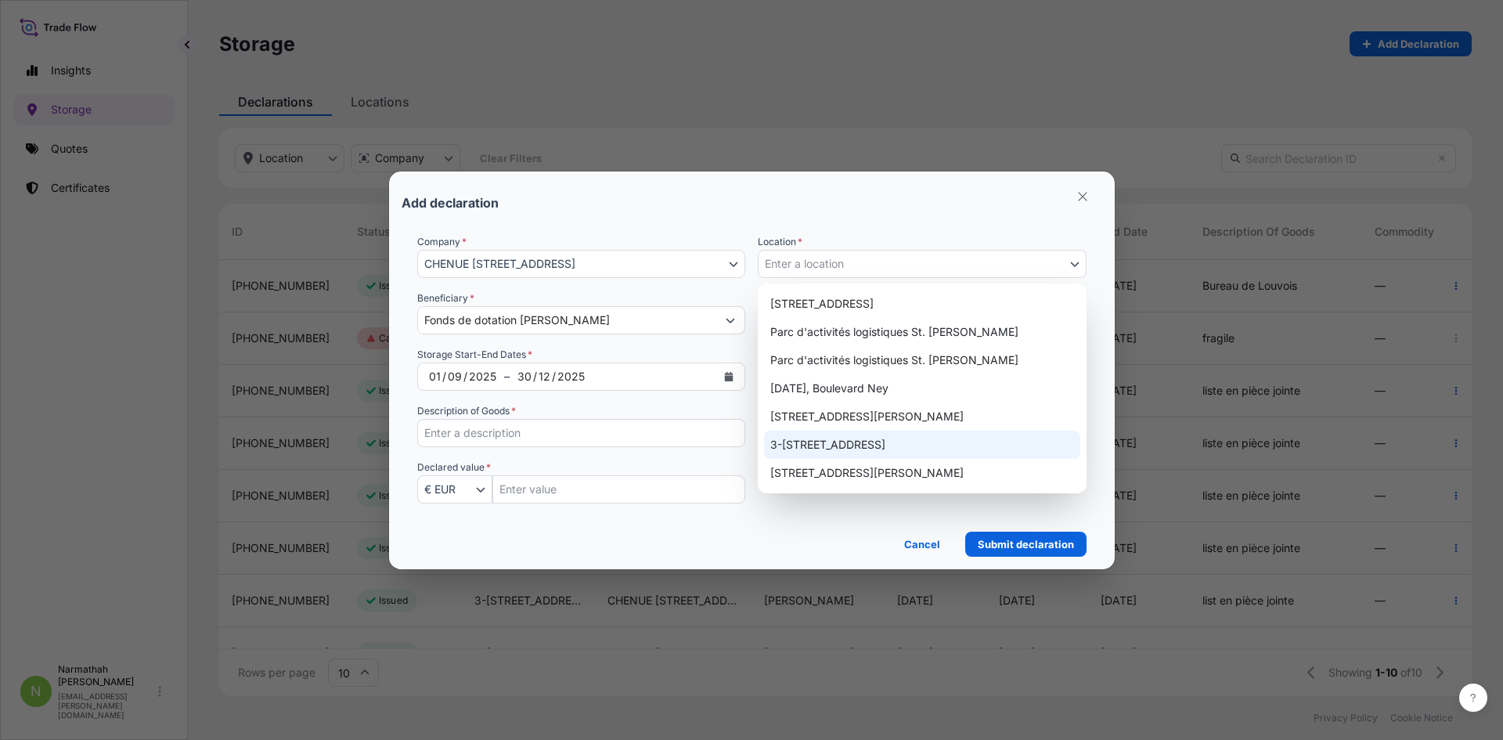
click at [863, 453] on div "3-[STREET_ADDRESS]" at bounding box center [922, 445] width 316 height 28
select select "809"
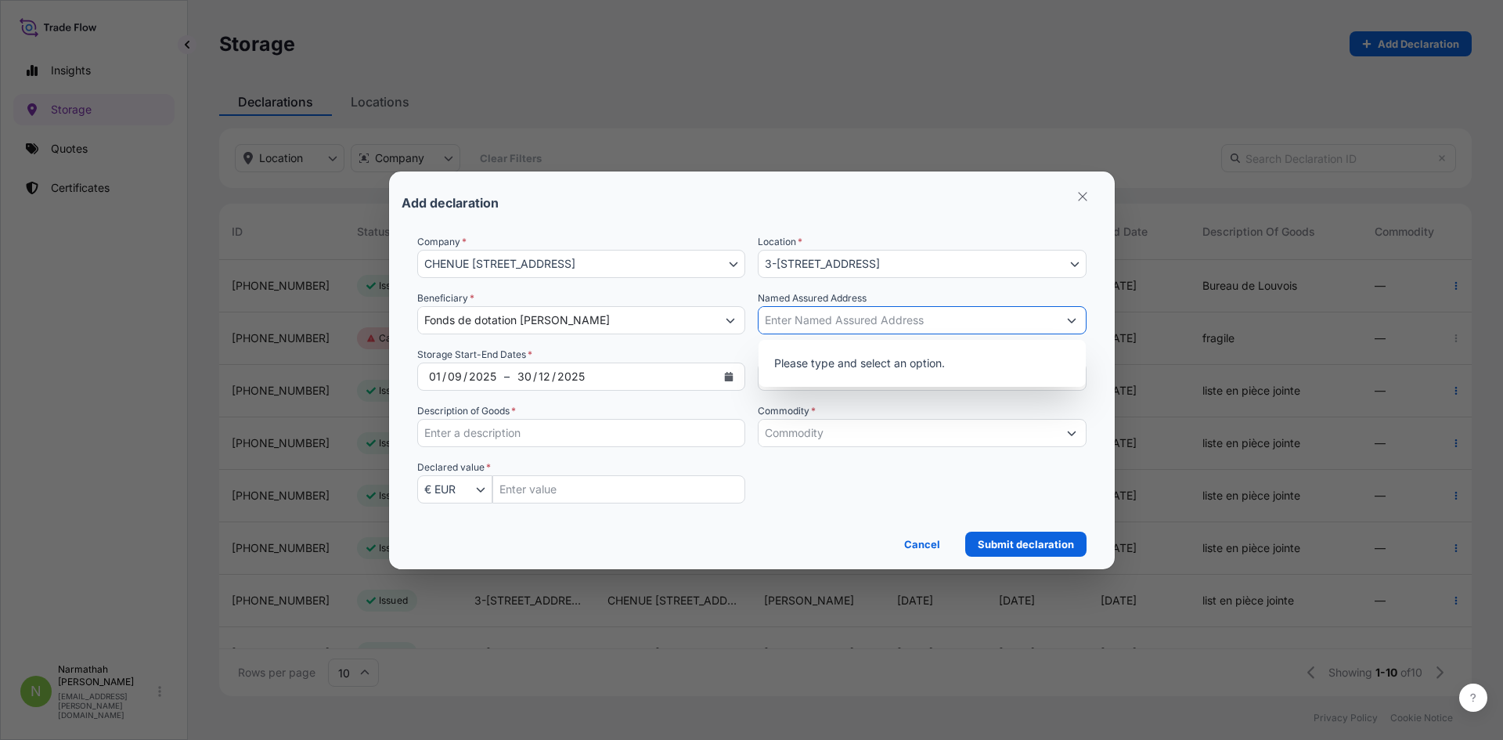
click at [846, 330] on input "Named Assured Address" at bounding box center [908, 320] width 299 height 28
click at [933, 292] on div "Named Assured Address" at bounding box center [922, 312] width 329 height 44
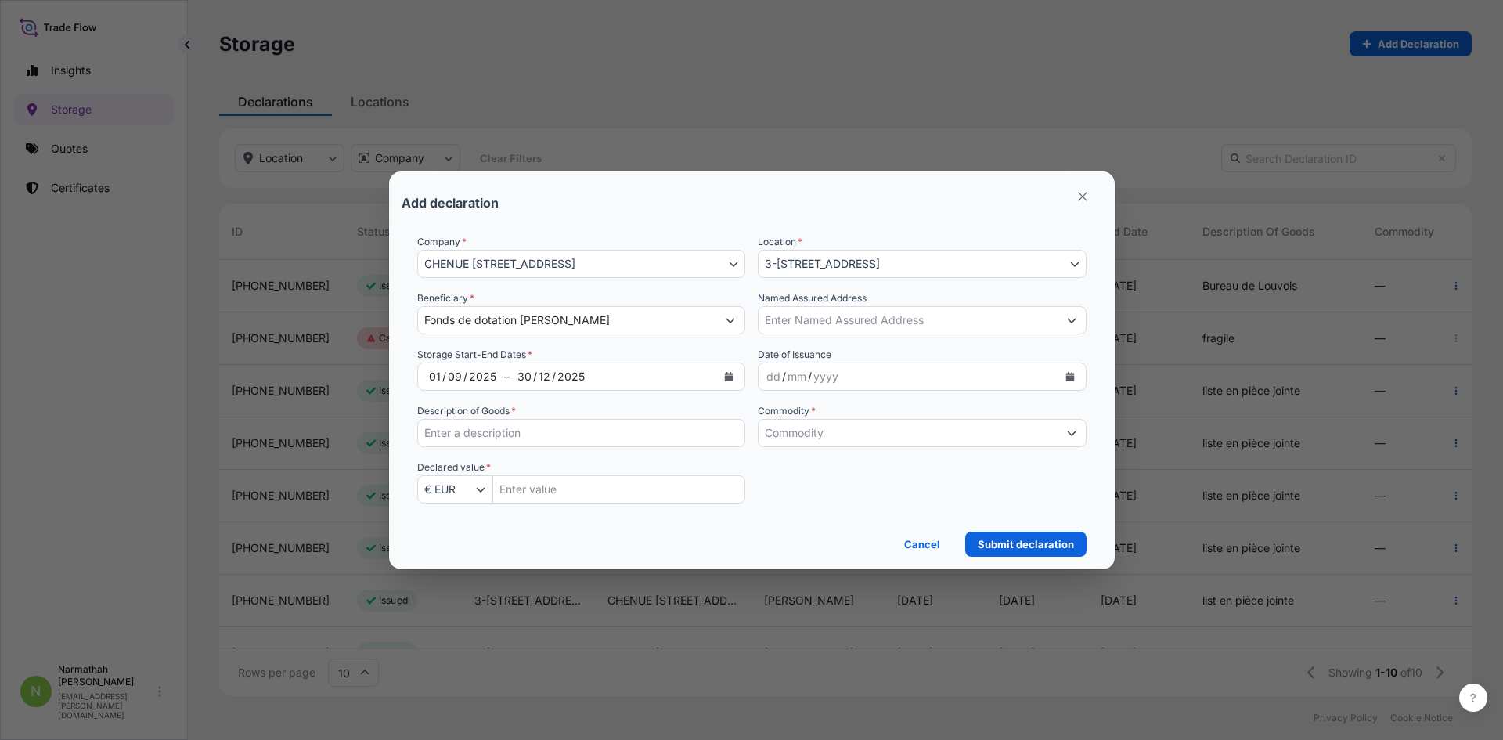
click at [877, 380] on div "dd / mm / yyyy" at bounding box center [908, 376] width 299 height 28
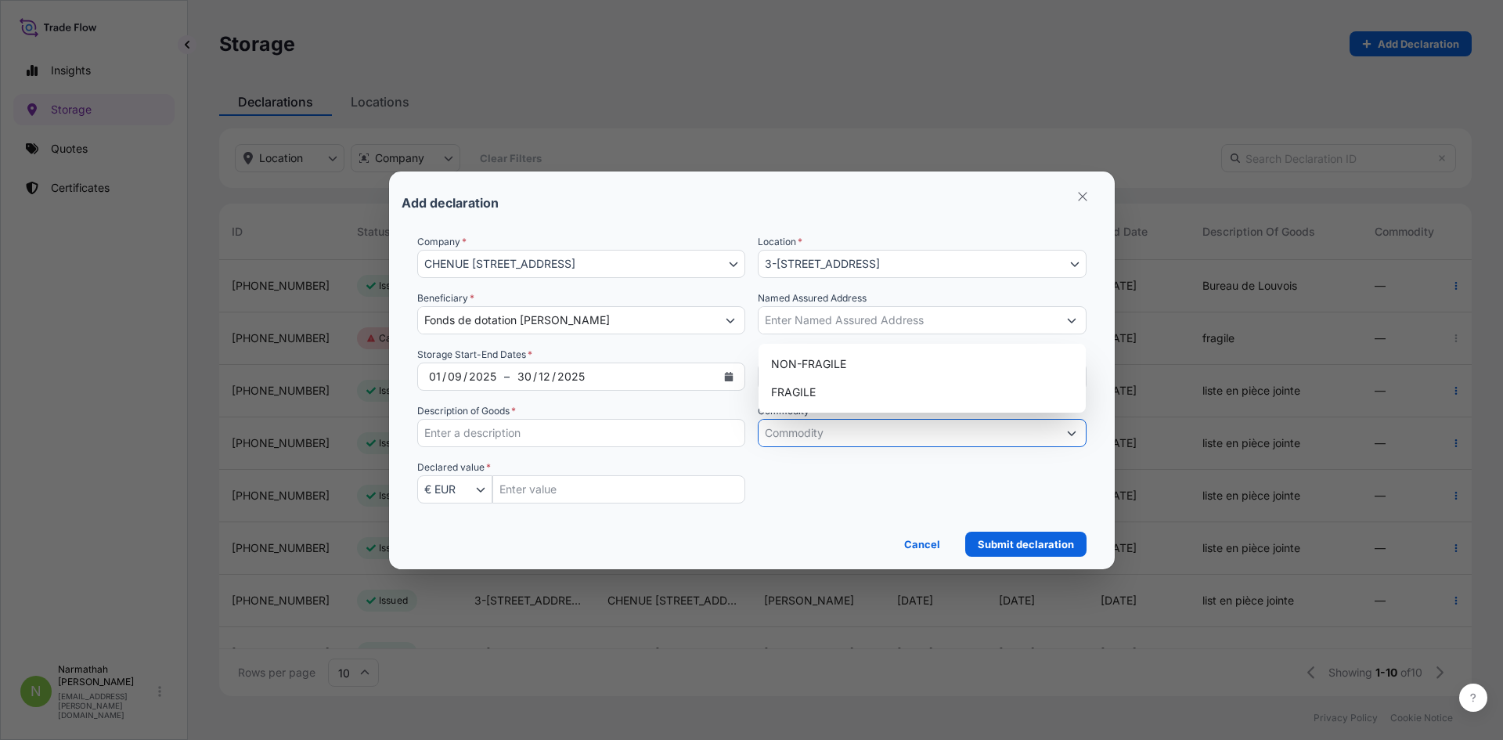
click at [837, 427] on input "Commodity *" at bounding box center [908, 433] width 299 height 28
click at [840, 395] on div "FRAGILE" at bounding box center [922, 392] width 315 height 28
type input "FRAGILE"
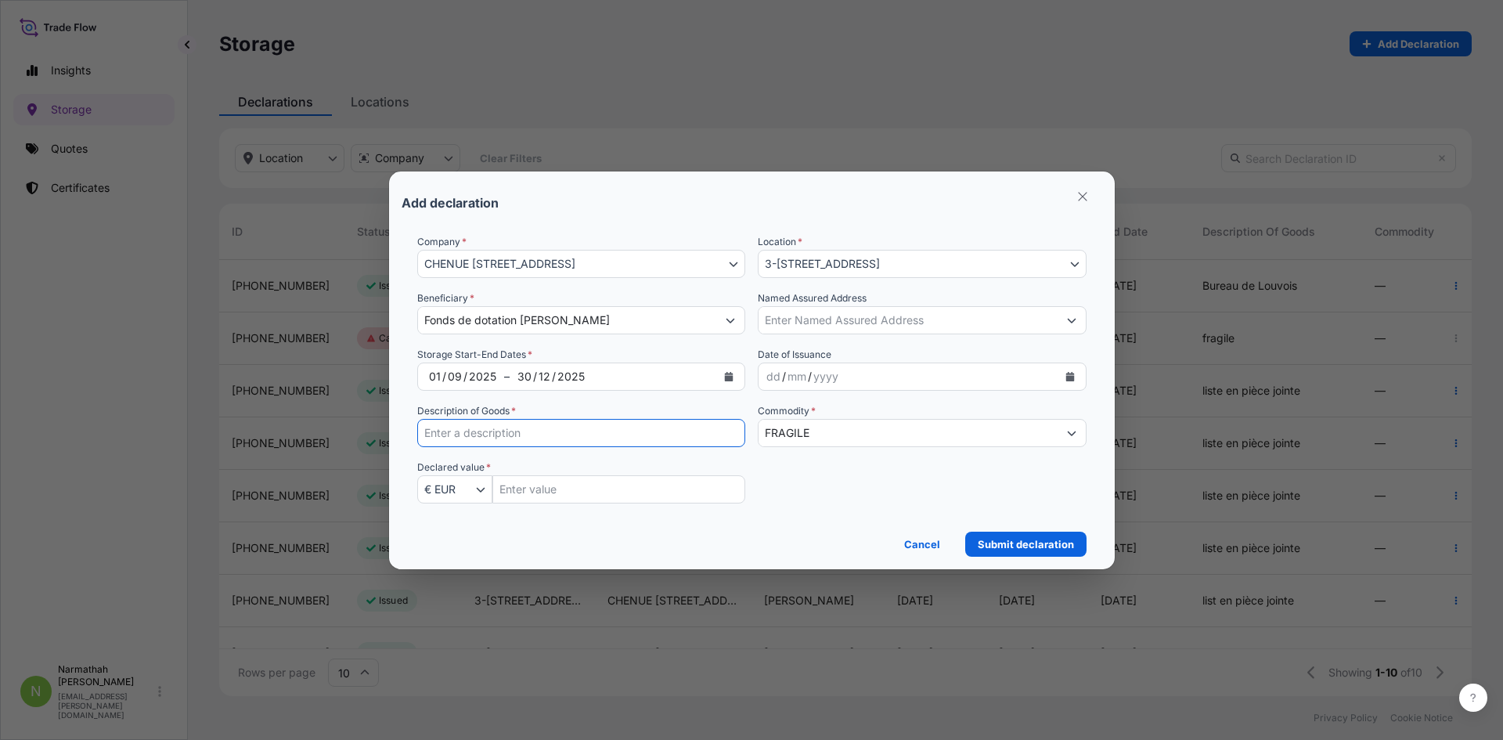
click at [636, 429] on input "Description of Goods *" at bounding box center [581, 433] width 329 height 28
click at [676, 484] on input "Insured Value Amount" at bounding box center [619, 489] width 254 height 28
click at [671, 438] on input "Description of Goods *" at bounding box center [581, 433] width 329 height 28
type input "liste en pièce jointe"
click at [593, 486] on input "Insured Value Amount" at bounding box center [619, 489] width 254 height 28
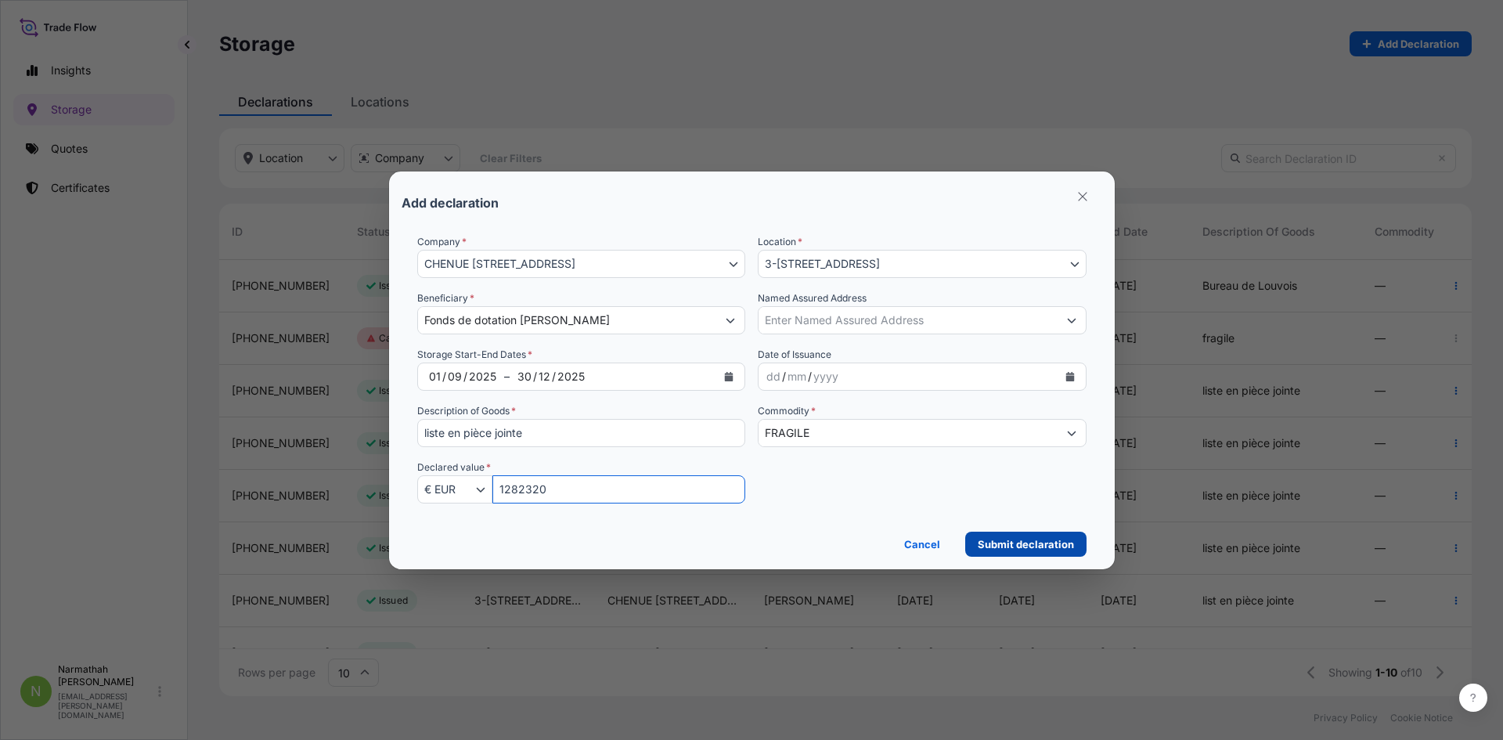
type input "1282320"
click at [1047, 550] on p "Submit declaration" at bounding box center [1026, 544] width 96 height 16
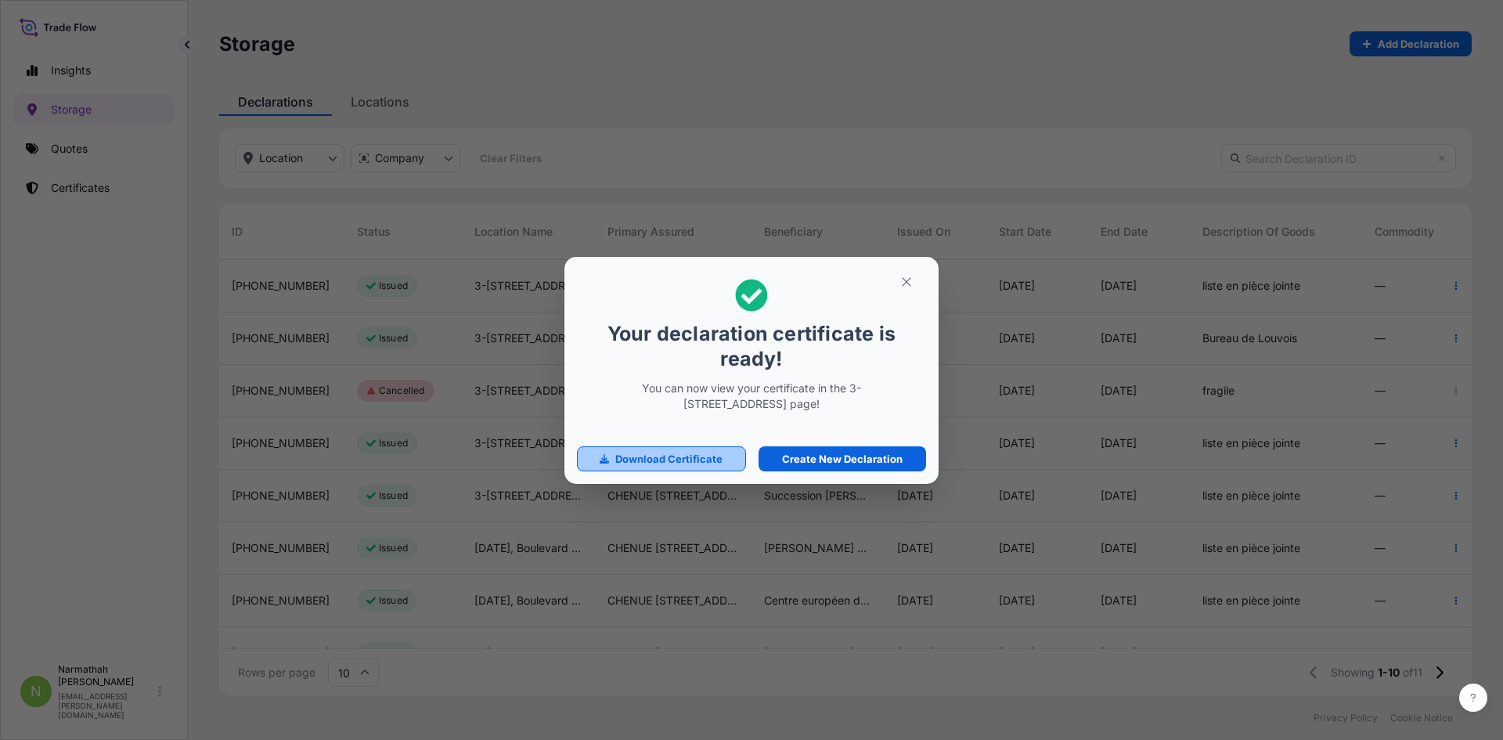
click at [711, 459] on p "Download Certificate" at bounding box center [668, 459] width 107 height 16
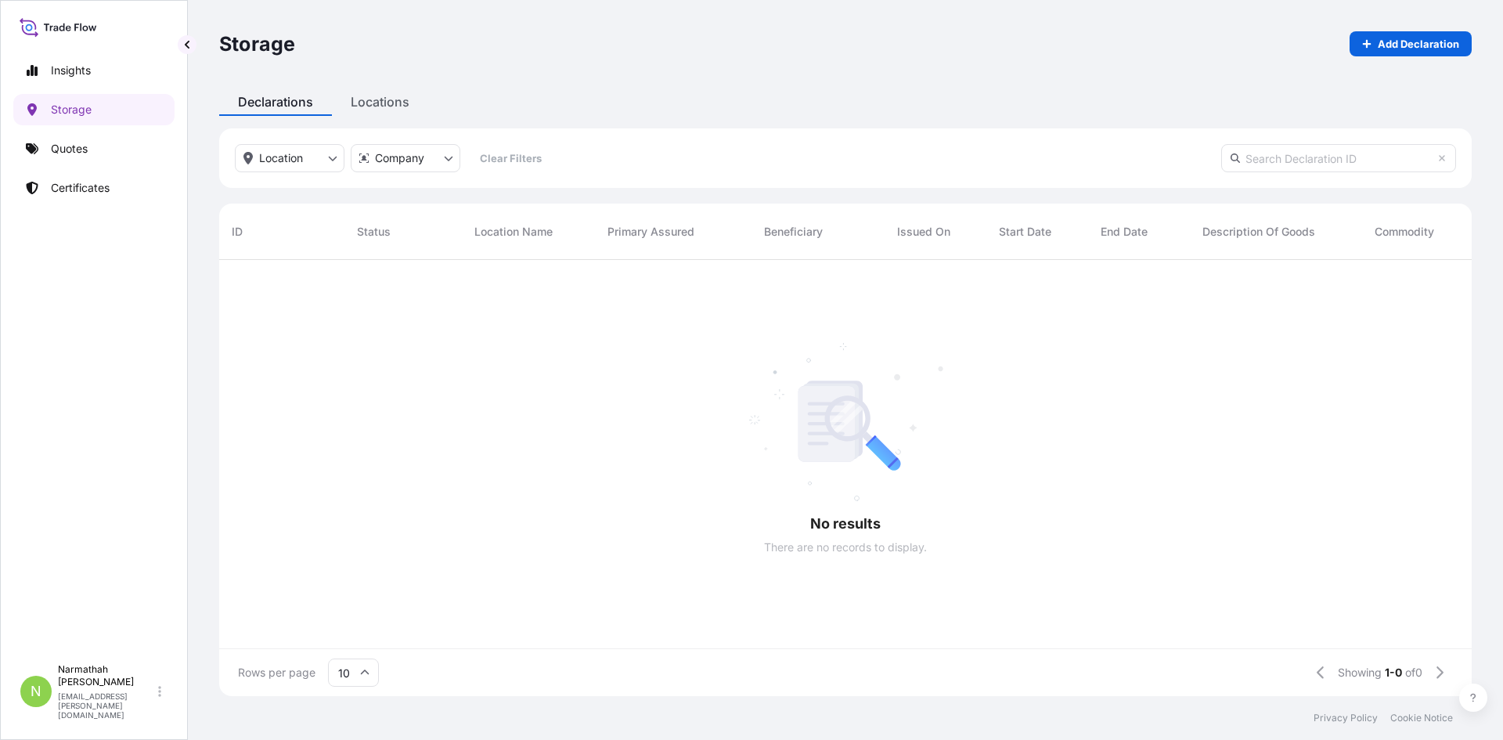
scroll to position [433, 1241]
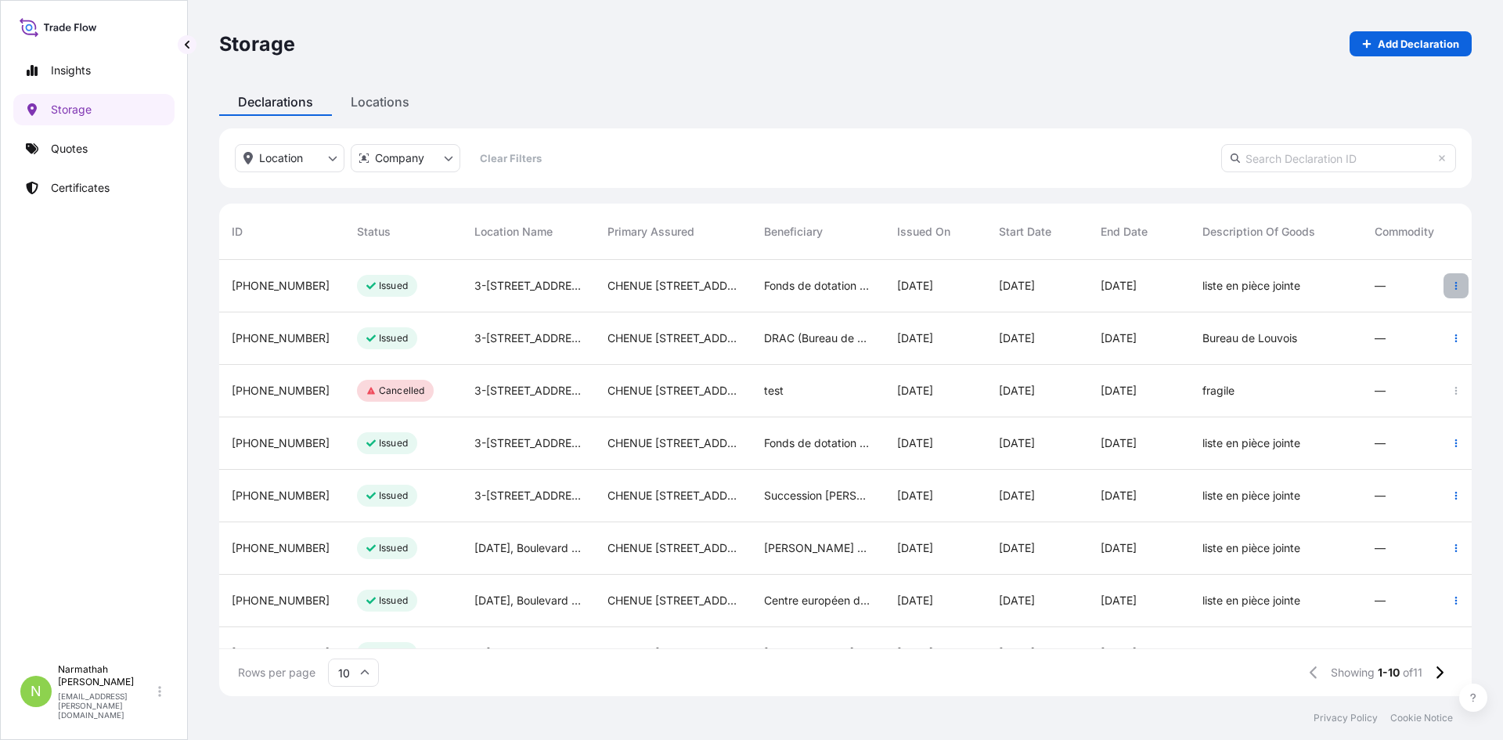
click at [1443, 280] on button "button" at bounding box center [1455, 285] width 25 height 25
click at [1451, 283] on icon "button" at bounding box center [1455, 285] width 9 height 9
click at [276, 289] on span "[PHONE_NUMBER]" at bounding box center [281, 286] width 98 height 16
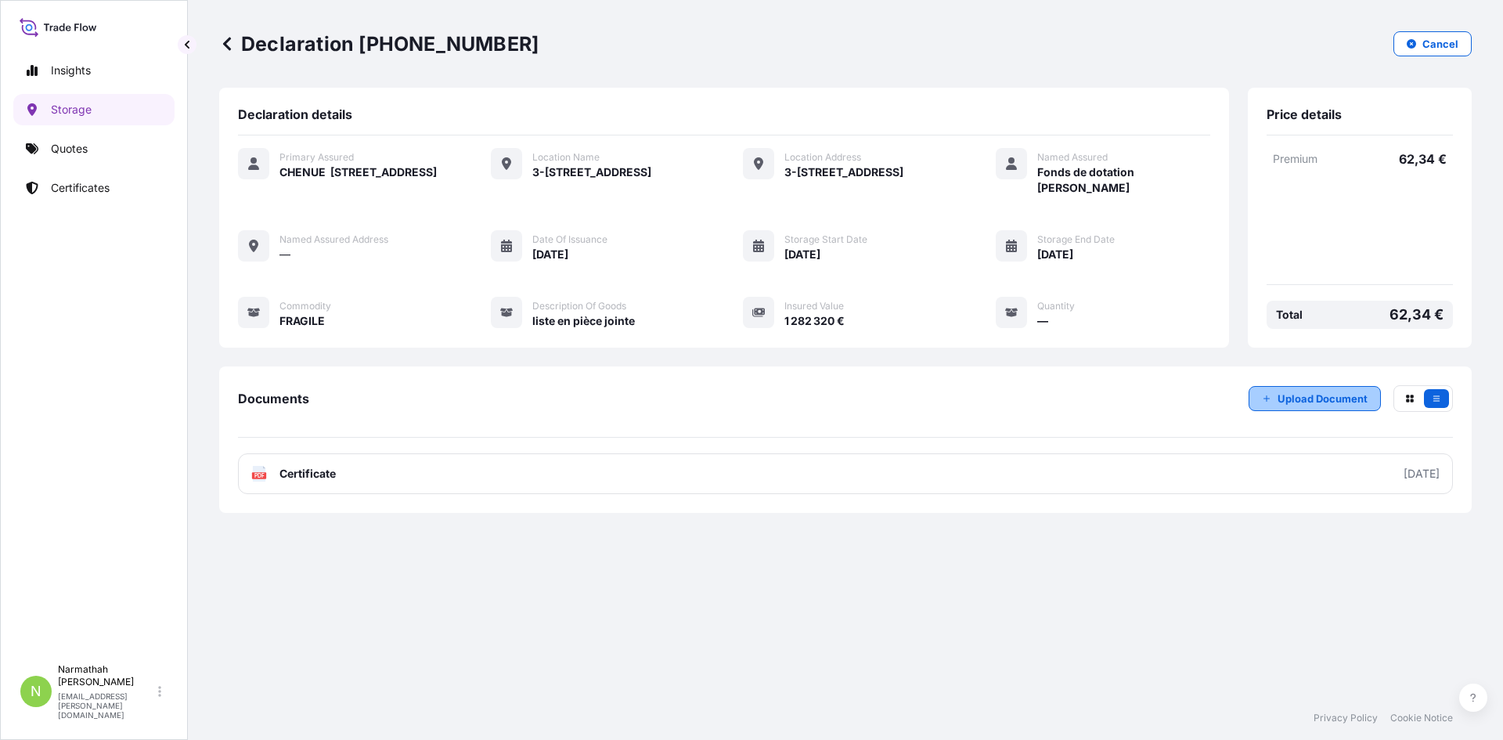
click at [1337, 398] on p "Upload Document" at bounding box center [1322, 399] width 90 height 16
click at [1436, 402] on icon "button" at bounding box center [1436, 398] width 9 height 9
click at [1414, 46] on icon "button" at bounding box center [1411, 43] width 9 height 9
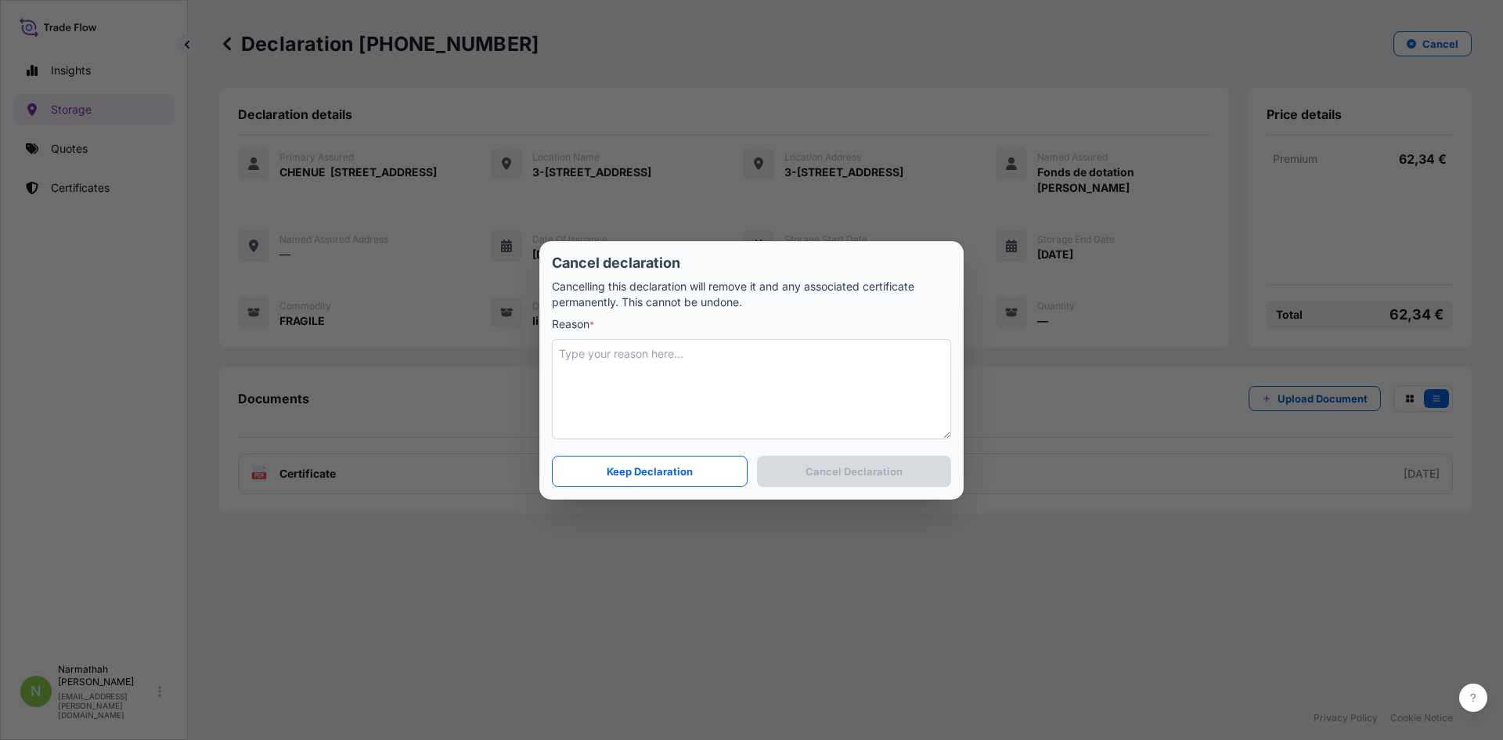
click at [644, 357] on textarea at bounding box center [751, 389] width 399 height 100
type textarea "pb de date"
click at [808, 472] on p "Cancel Declaration" at bounding box center [853, 471] width 97 height 16
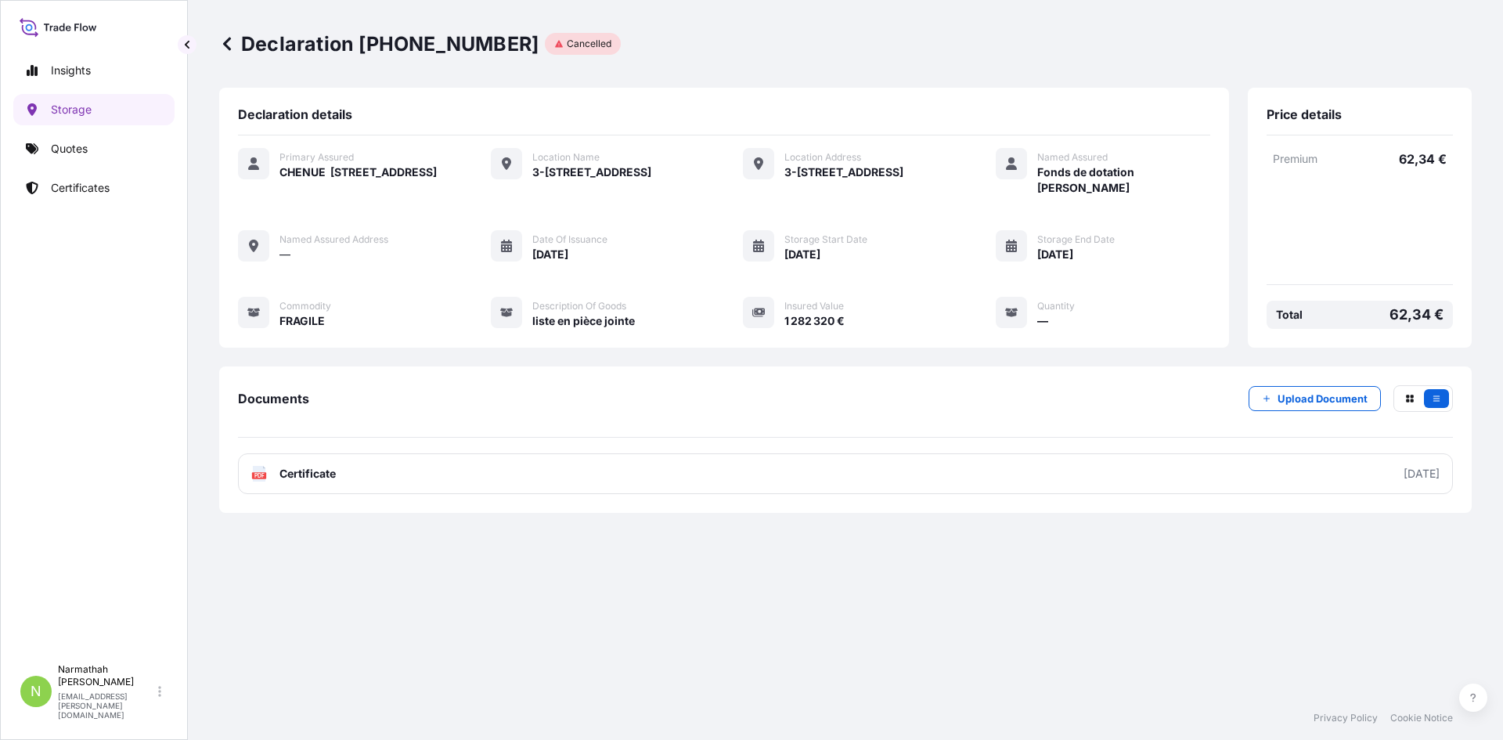
click at [225, 46] on icon at bounding box center [227, 44] width 16 height 16
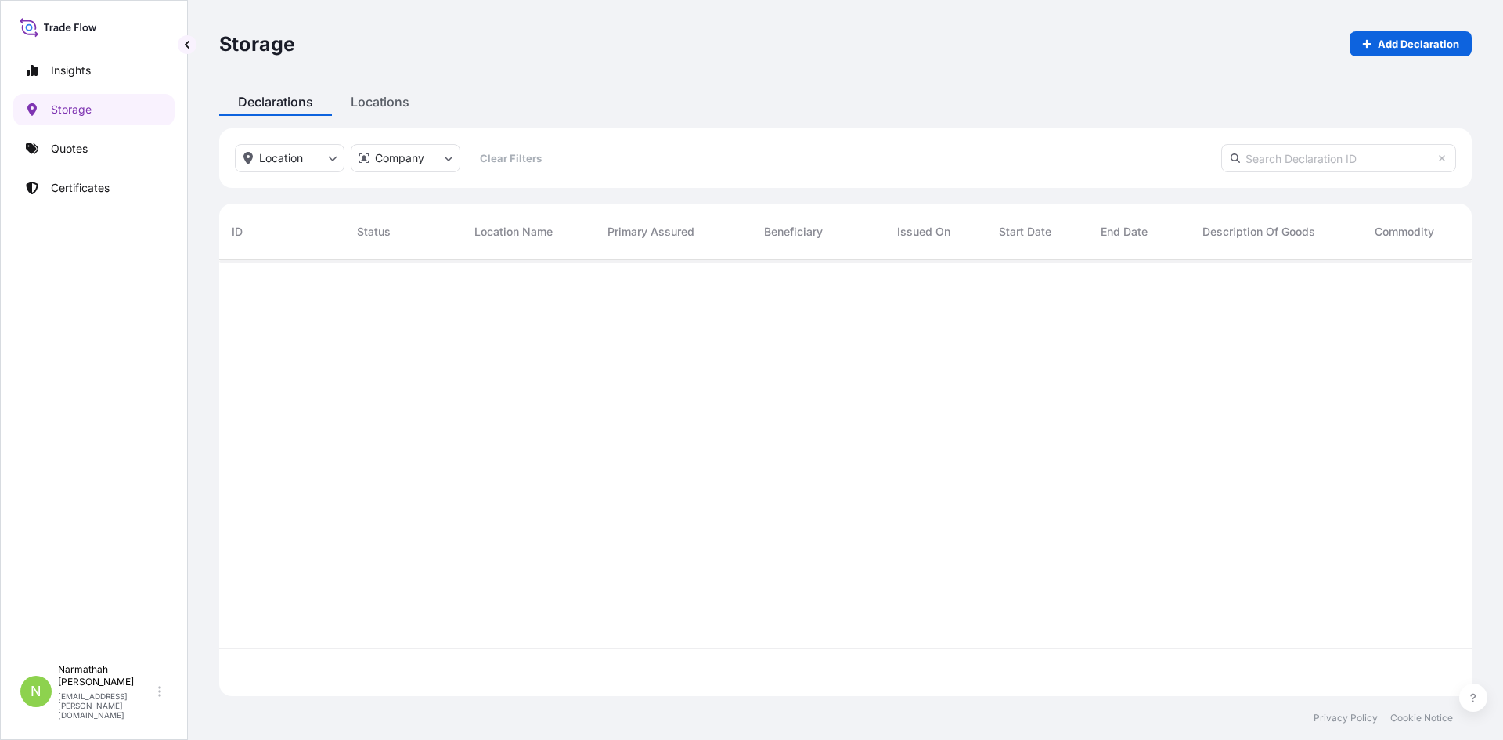
scroll to position [433, 1241]
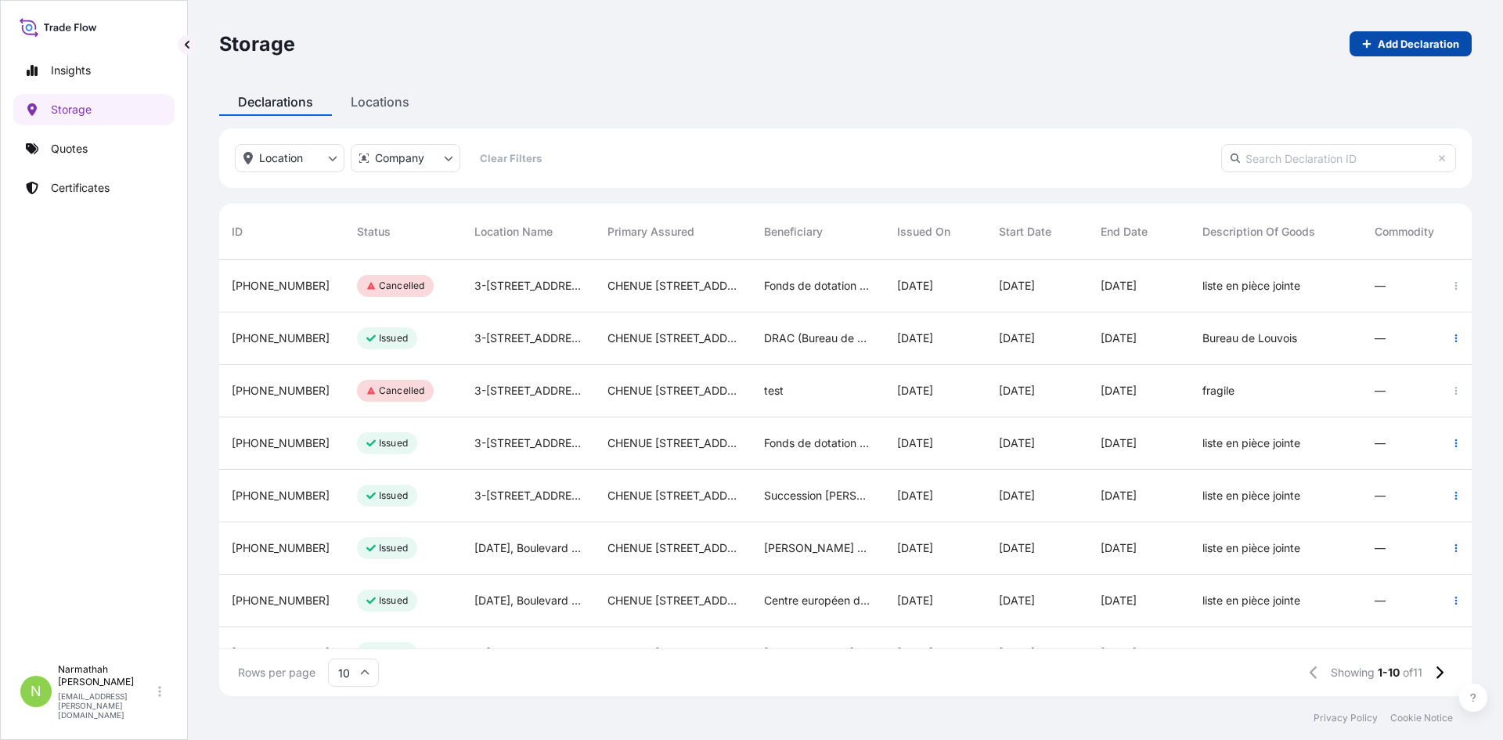
click at [1388, 49] on p "Add Declaration" at bounding box center [1418, 44] width 81 height 16
select select "31990"
select select "EUR"
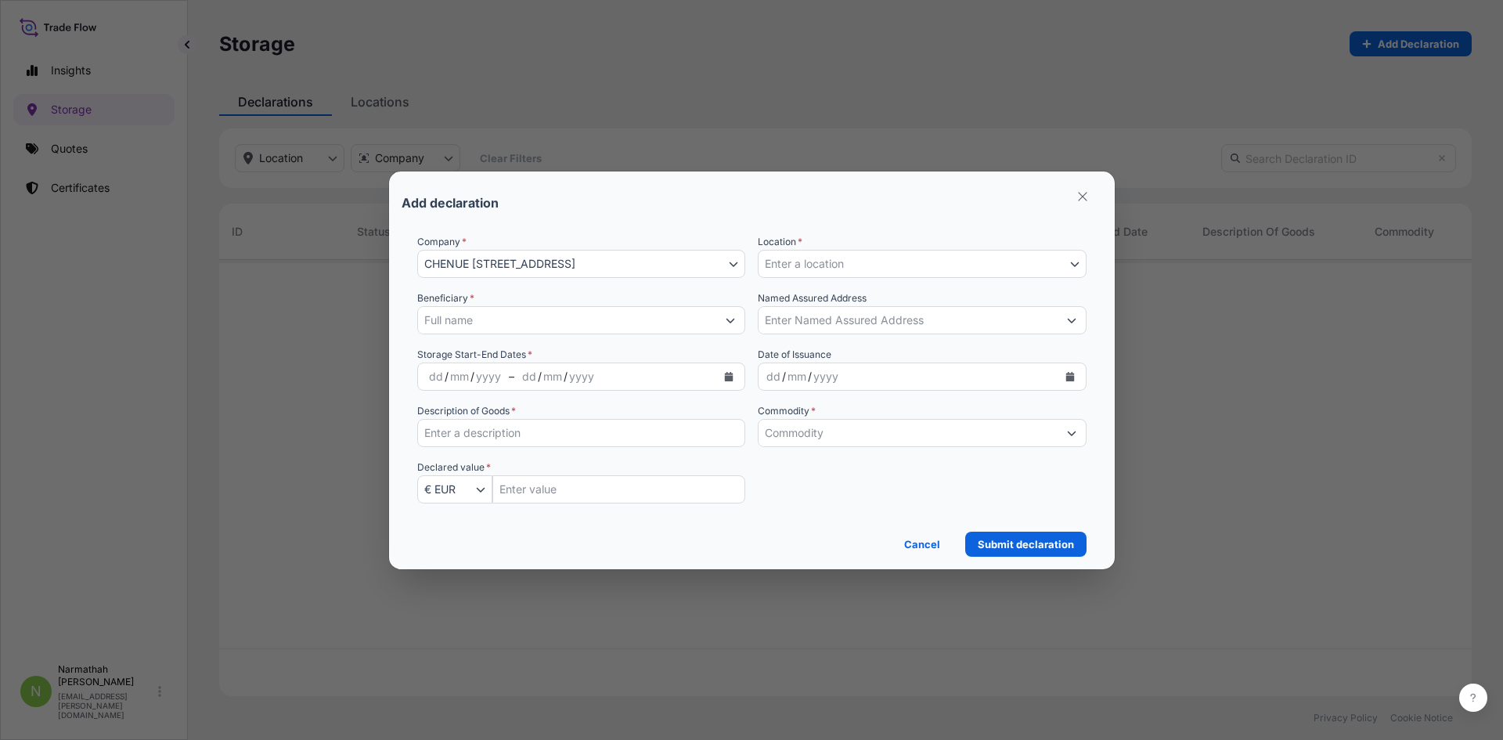
click at [571, 316] on input "Beneficiary *" at bounding box center [567, 320] width 299 height 28
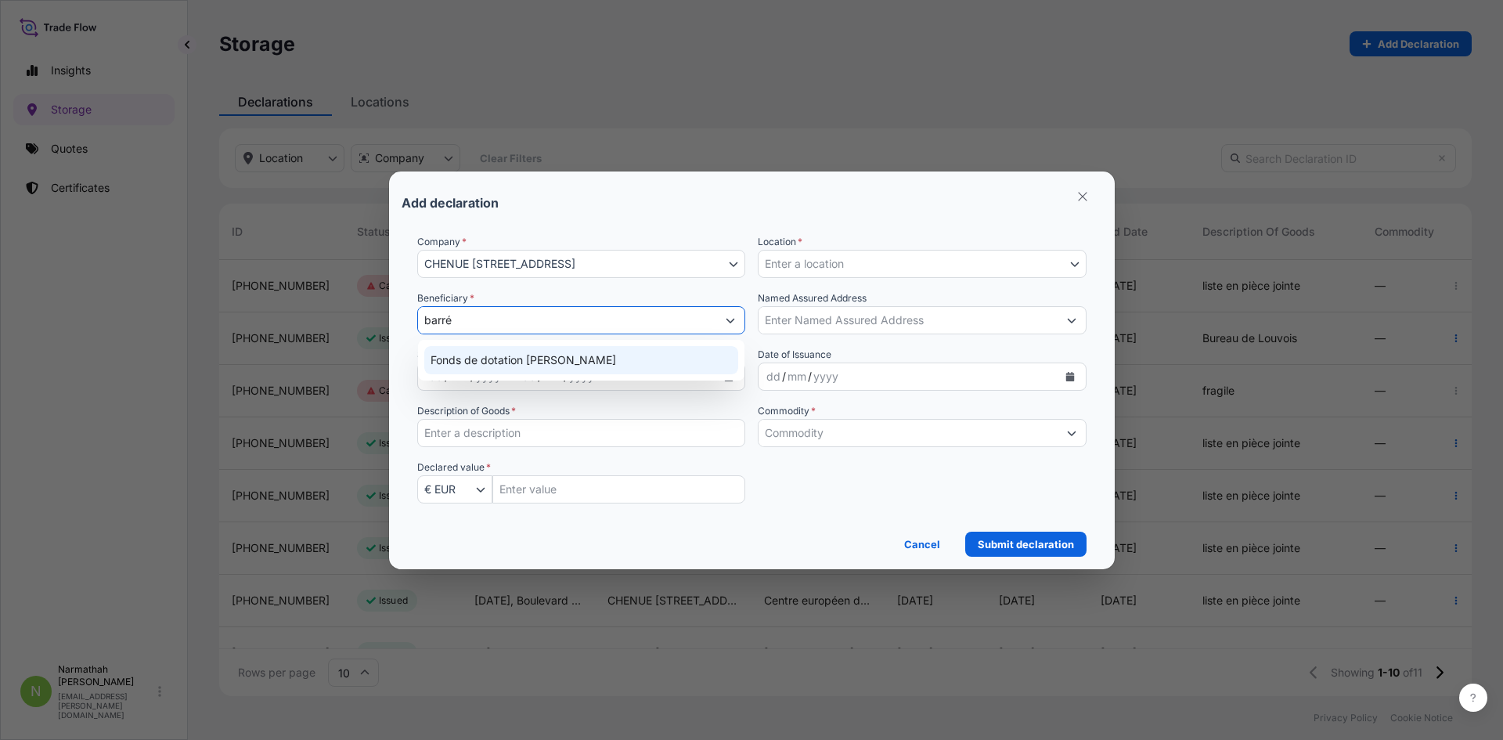
click at [600, 353] on div "Fonds de dotation [PERSON_NAME]" at bounding box center [581, 360] width 315 height 28
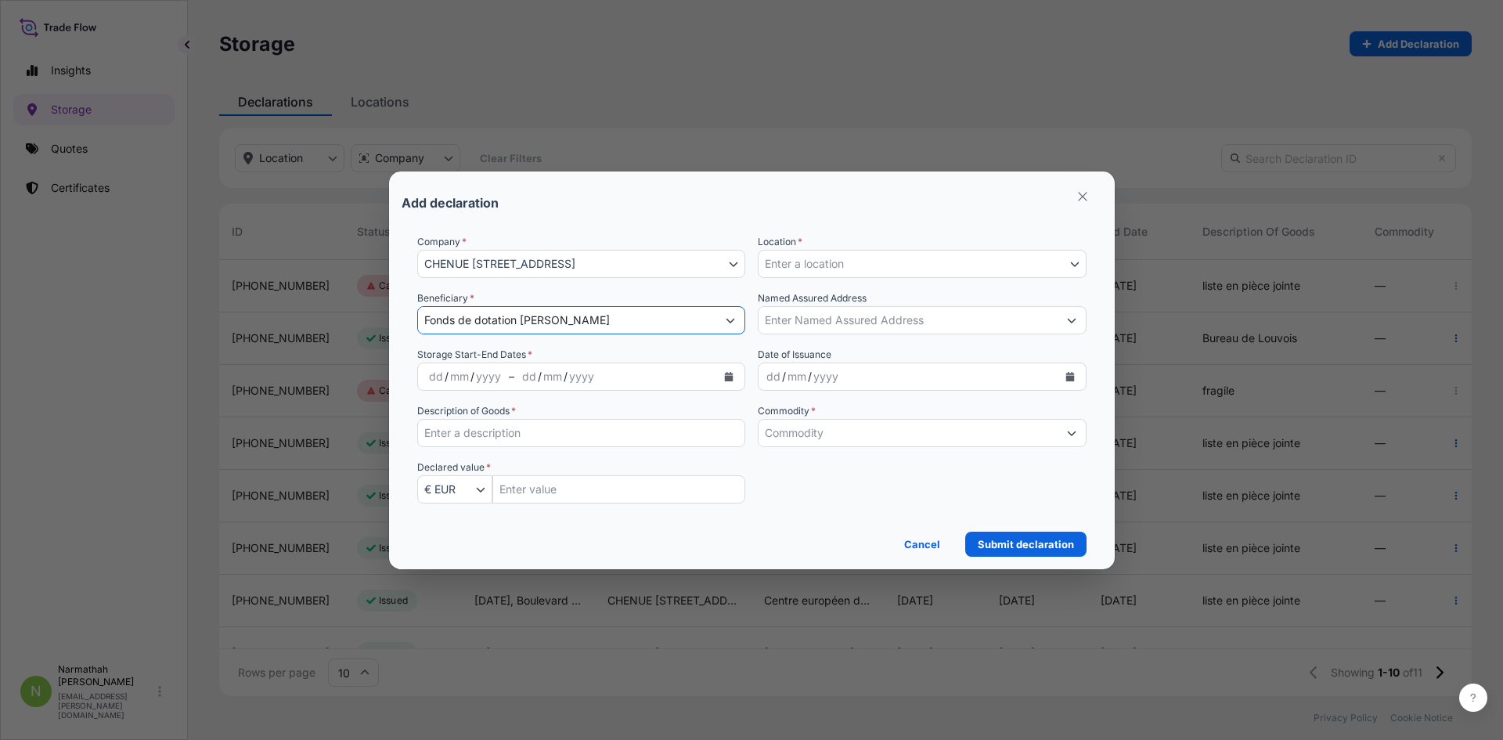
type input "Fonds de dotation [PERSON_NAME]"
click at [438, 373] on div "dd" at bounding box center [435, 376] width 17 height 19
click at [603, 377] on div "dd / mm / yyyy" at bounding box center [613, 376] width 207 height 28
click at [586, 438] on input "Description of Goods *" at bounding box center [581, 433] width 329 height 28
drag, startPoint x: 380, startPoint y: 420, endPoint x: 255, endPoint y: 417, distance: 125.3
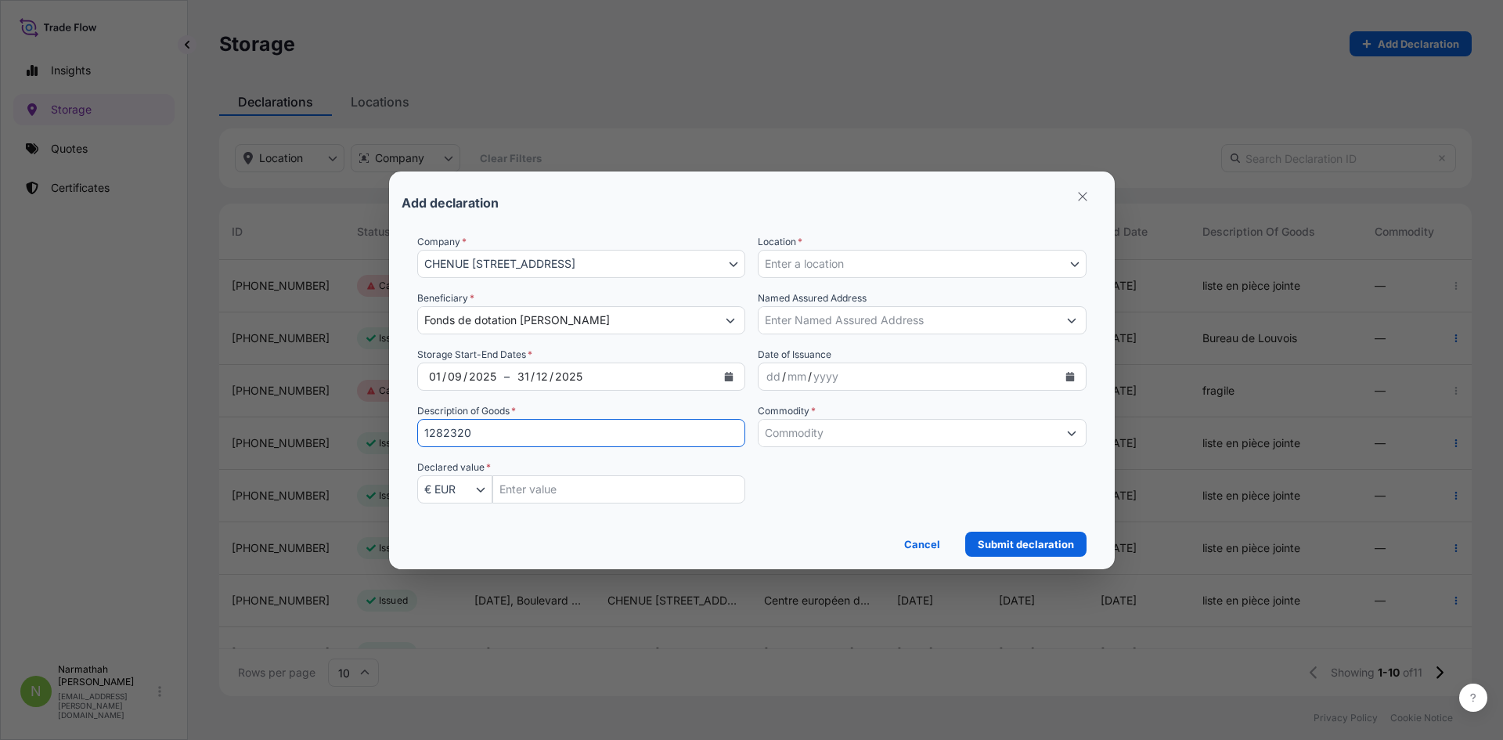
click at [261, 418] on div "Add declaration Company * [GEOGRAPHIC_DATA][STREET_ADDRESS][STREET_ADDRESS] Loc…" at bounding box center [751, 370] width 1503 height 740
type input "cf en pièce jointe"
click at [541, 495] on input "Insured Value Amount" at bounding box center [619, 489] width 254 height 28
type input "1282320"
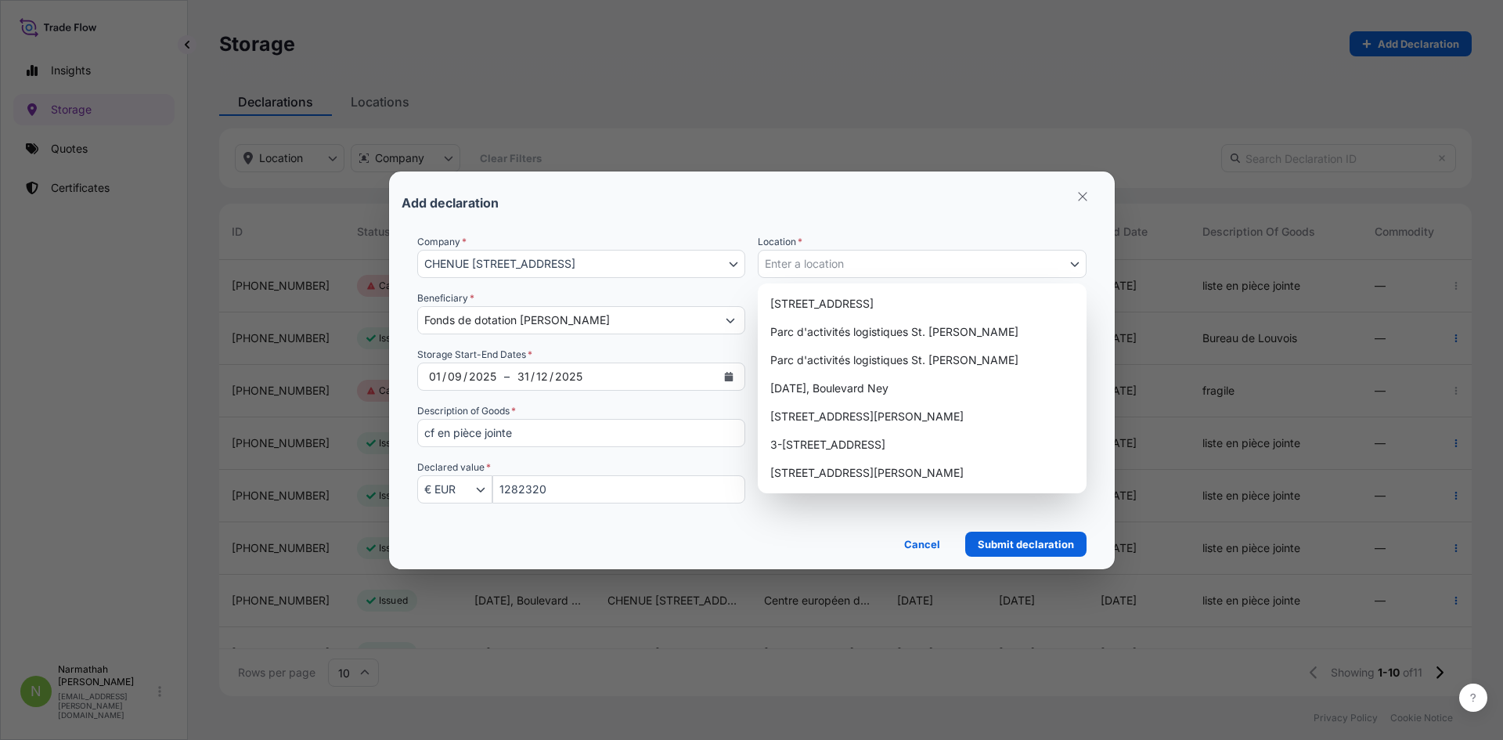
click at [849, 261] on button "Enter a location" at bounding box center [922, 264] width 329 height 28
click at [876, 450] on div "3-[STREET_ADDRESS]" at bounding box center [922, 445] width 316 height 28
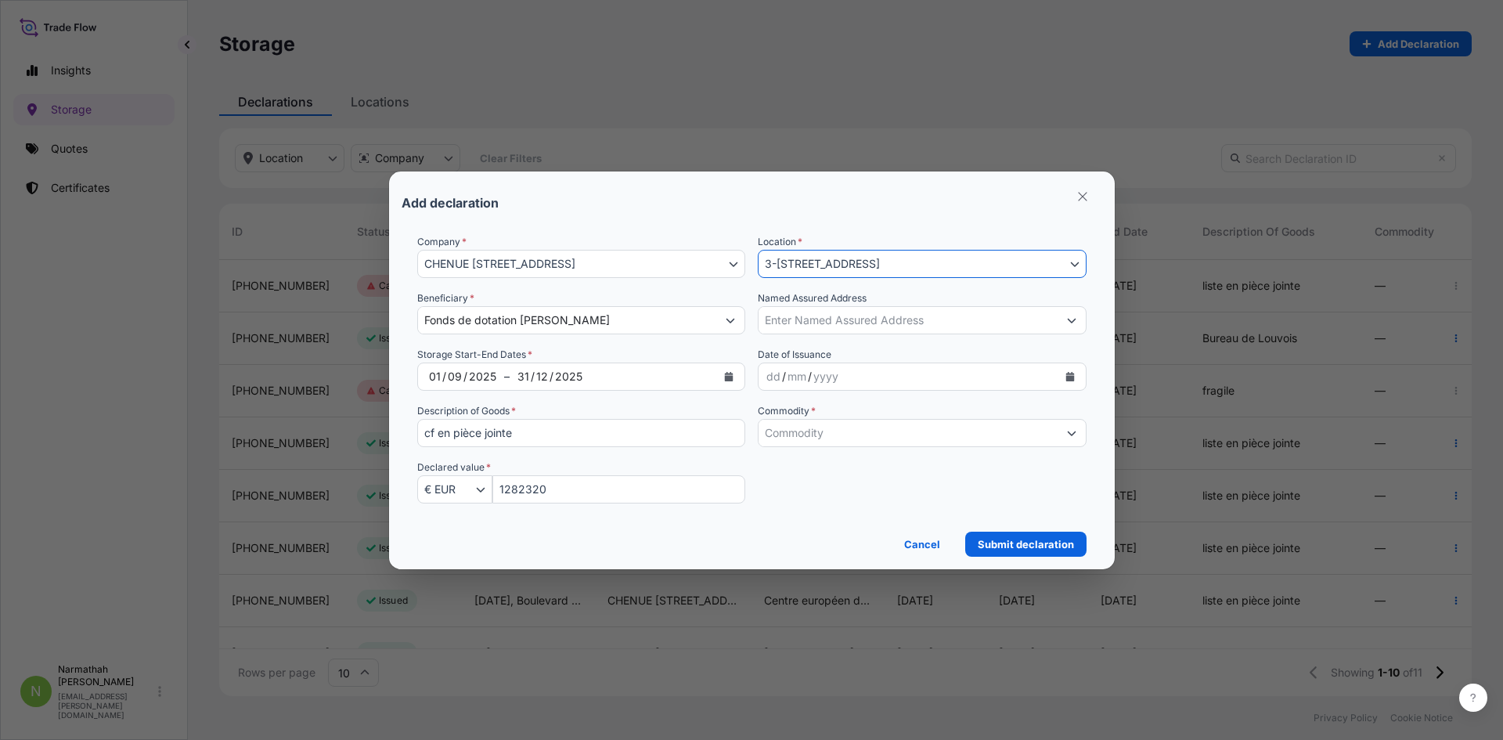
click at [901, 441] on input "Commodity *" at bounding box center [908, 433] width 299 height 28
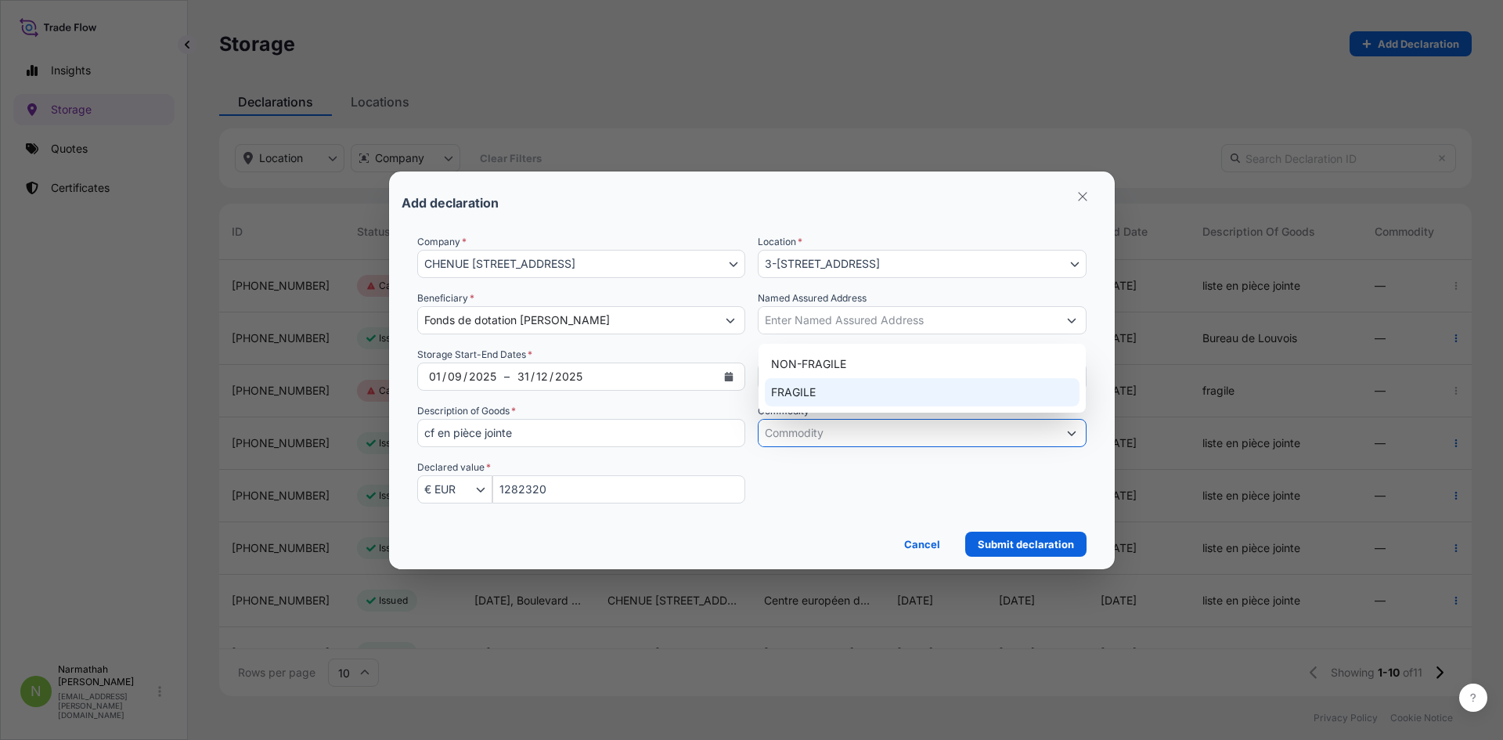
click at [854, 400] on div "FRAGILE" at bounding box center [922, 392] width 315 height 28
type input "FRAGILE"
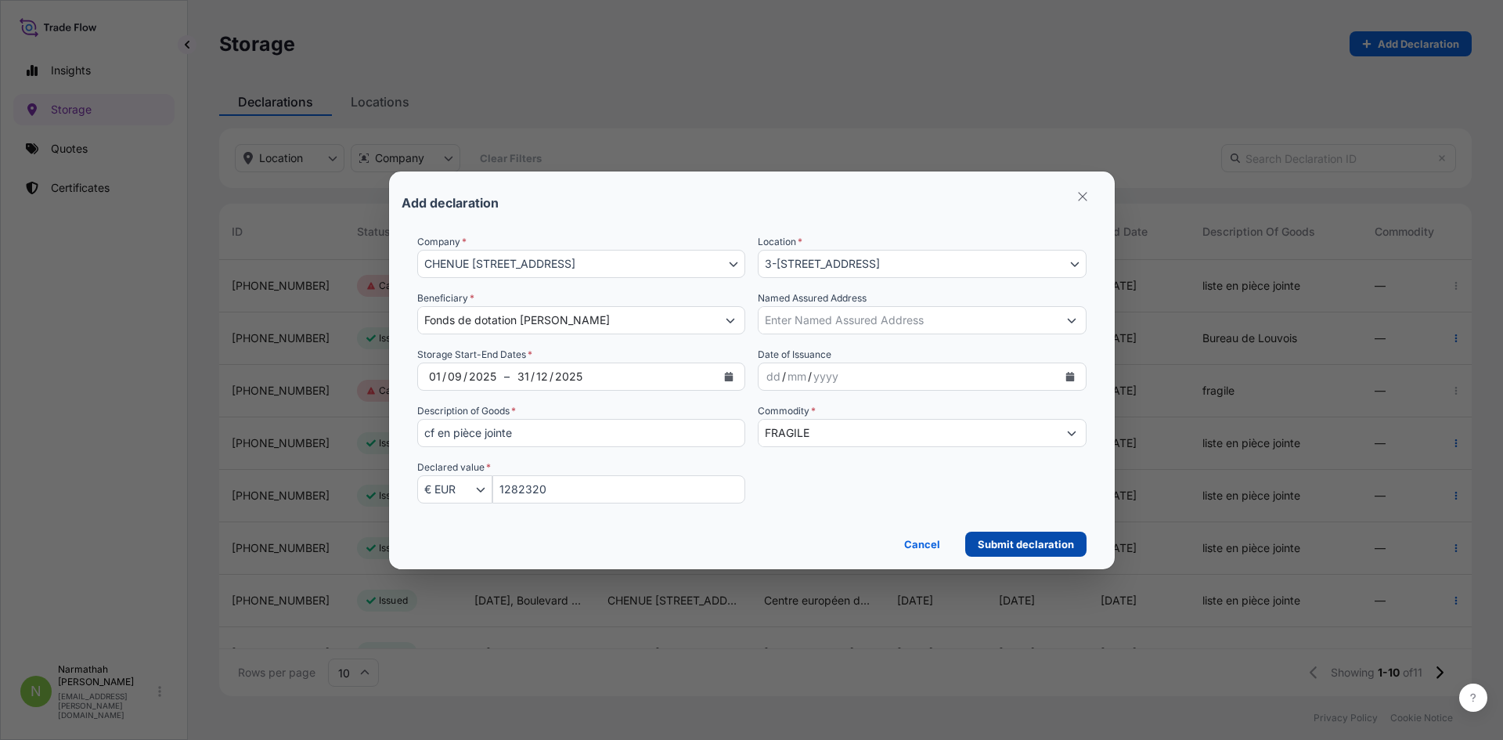
click at [1036, 538] on p "Submit declaration" at bounding box center [1026, 544] width 96 height 16
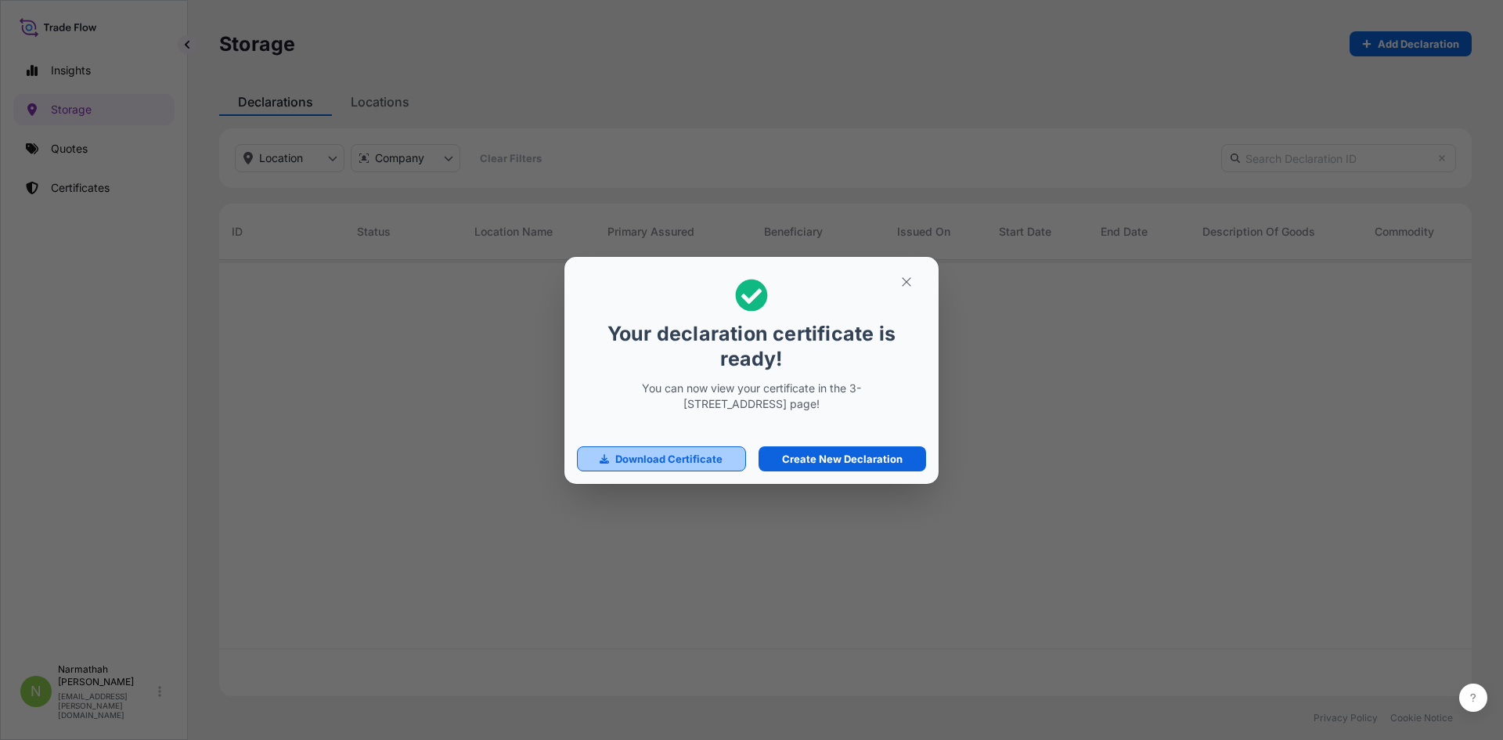
click at [661, 468] on link "Download Certificate" at bounding box center [661, 458] width 169 height 25
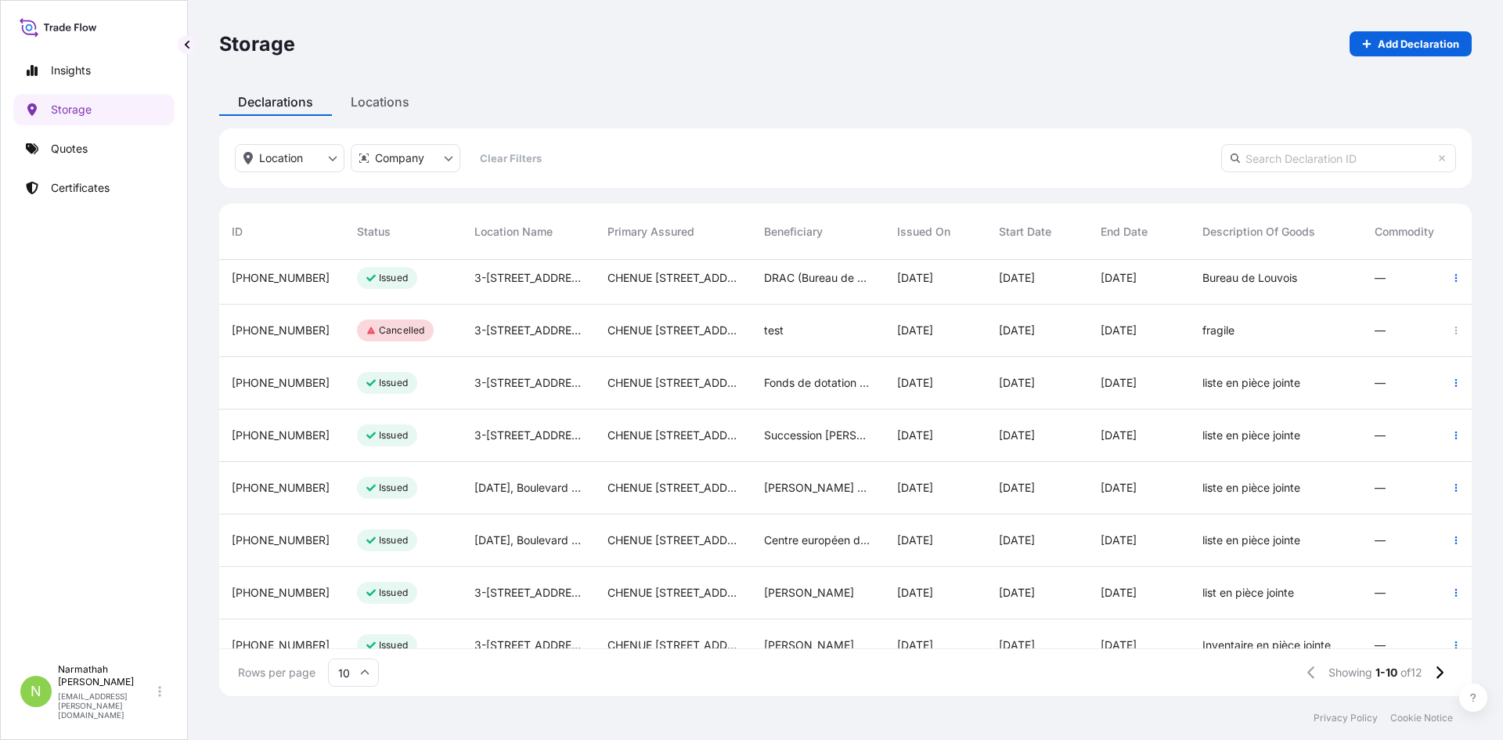
scroll to position [148, 0]
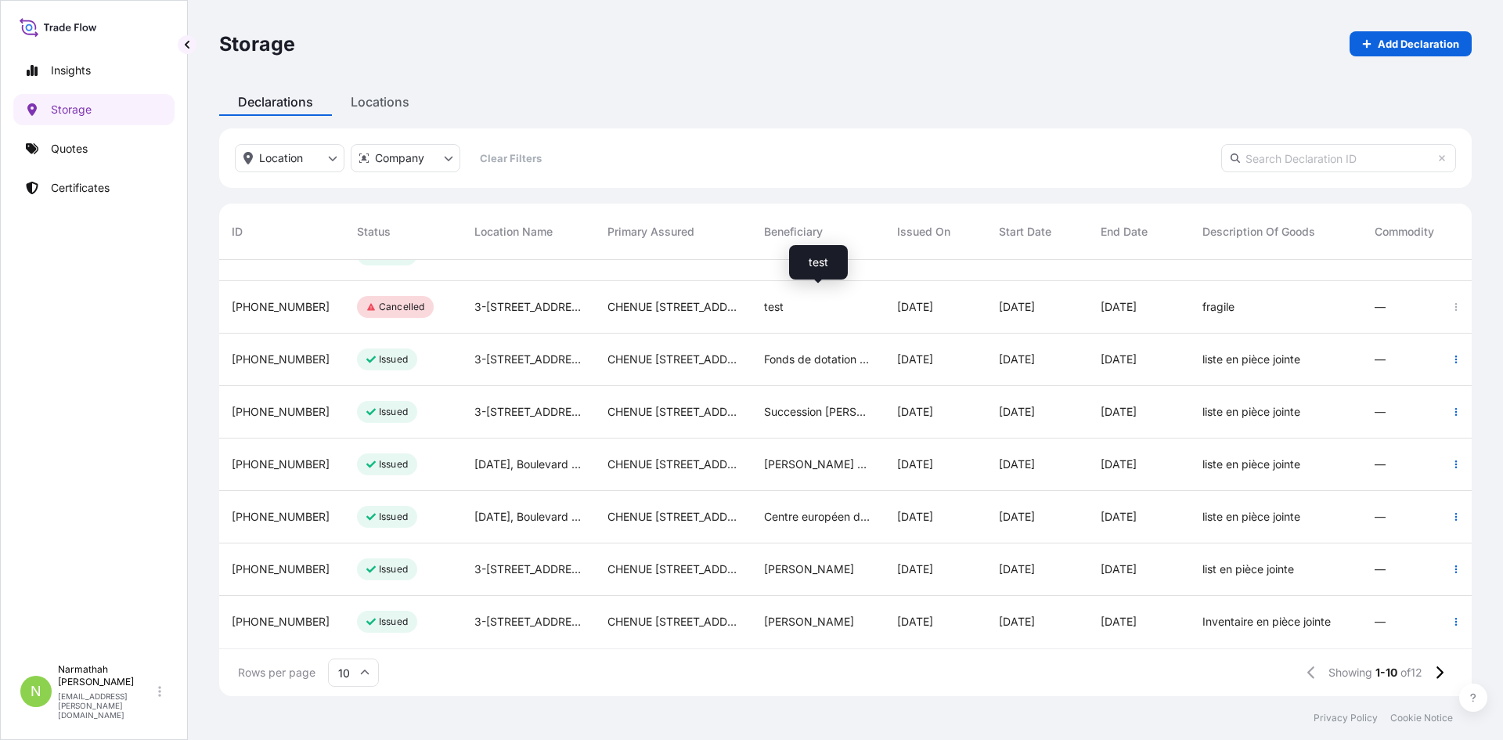
click at [805, 300] on div "test" at bounding box center [818, 307] width 108 height 16
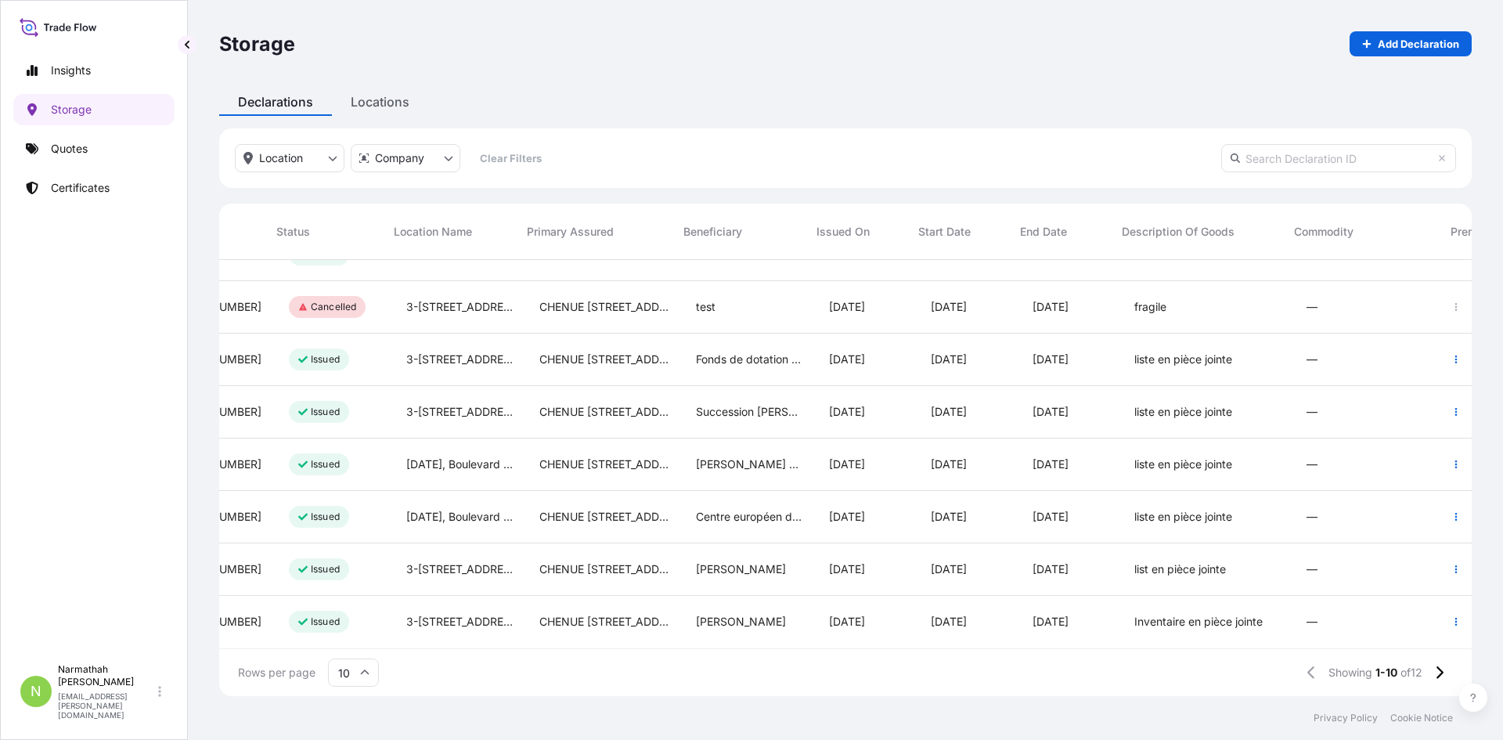
scroll to position [148, 172]
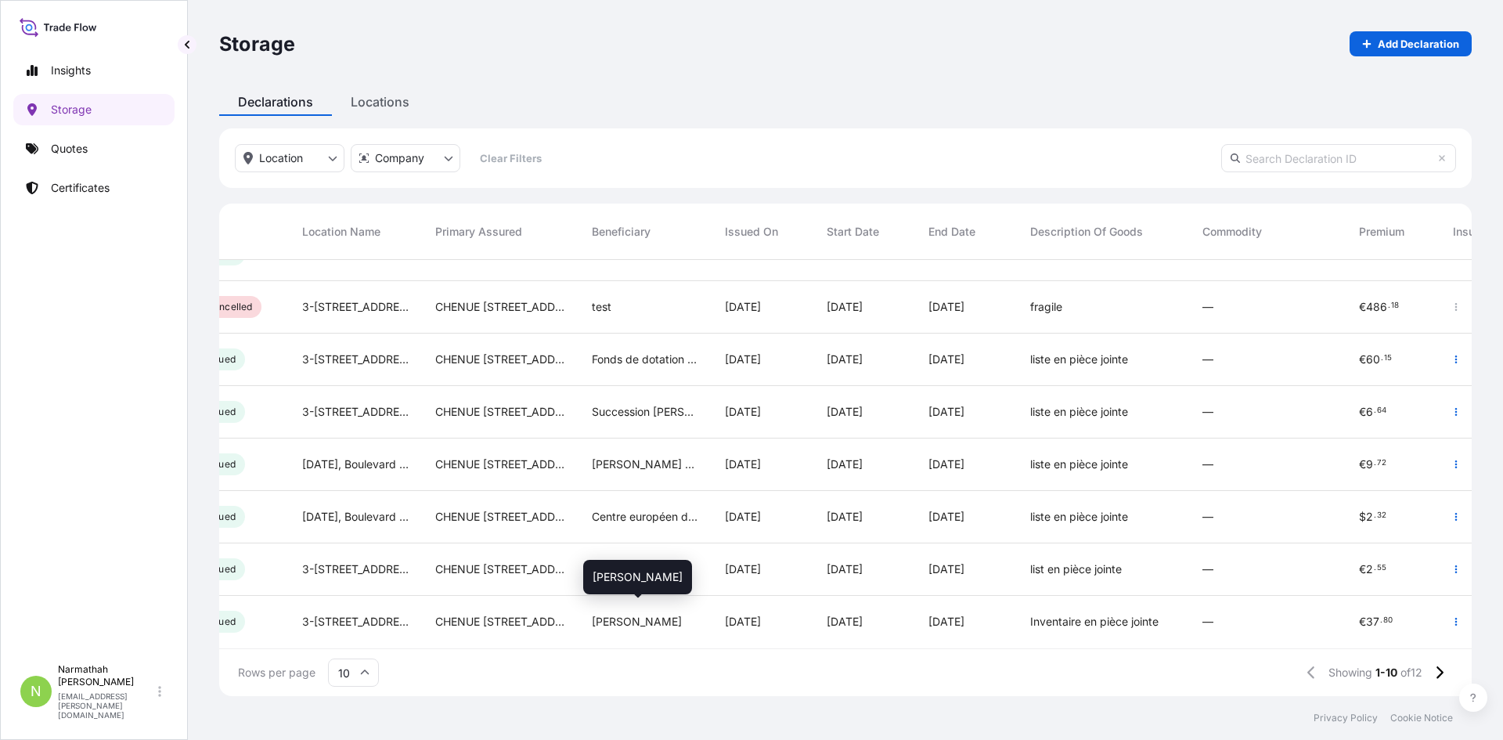
click at [682, 614] on span "[PERSON_NAME]" at bounding box center [637, 622] width 90 height 16
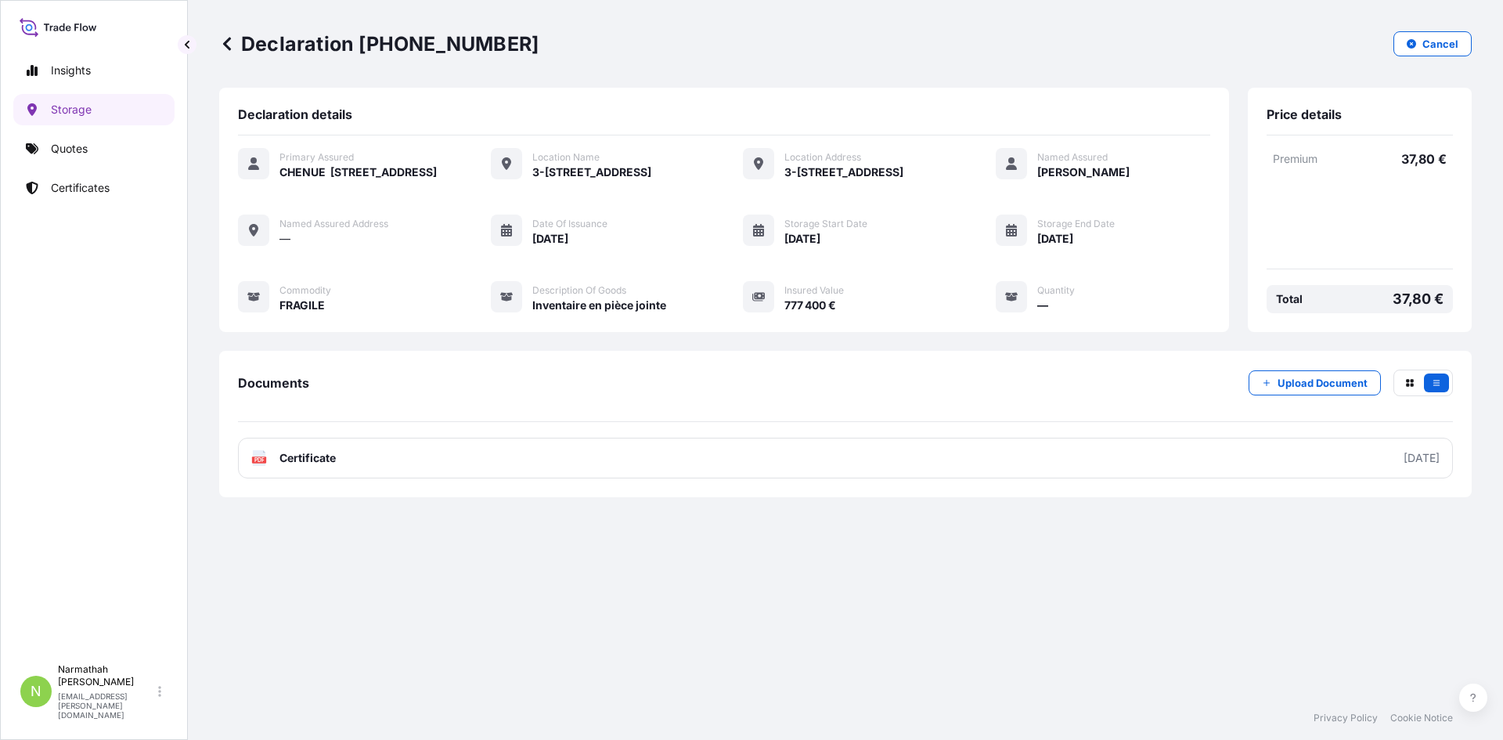
click at [719, 594] on div "Declaration [PHONE_NUMBER] Cancel Declaration details Primary Assured CHENUE [S…" at bounding box center [845, 348] width 1315 height 696
